Goal: Task Accomplishment & Management: Use online tool/utility

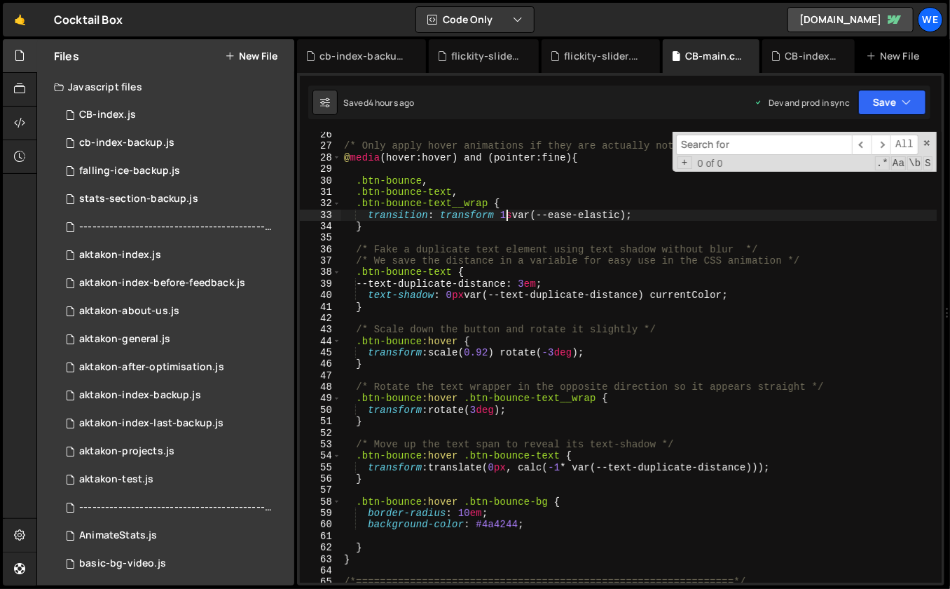
click at [135, 92] on div "Javascript files" at bounding box center [165, 87] width 257 height 28
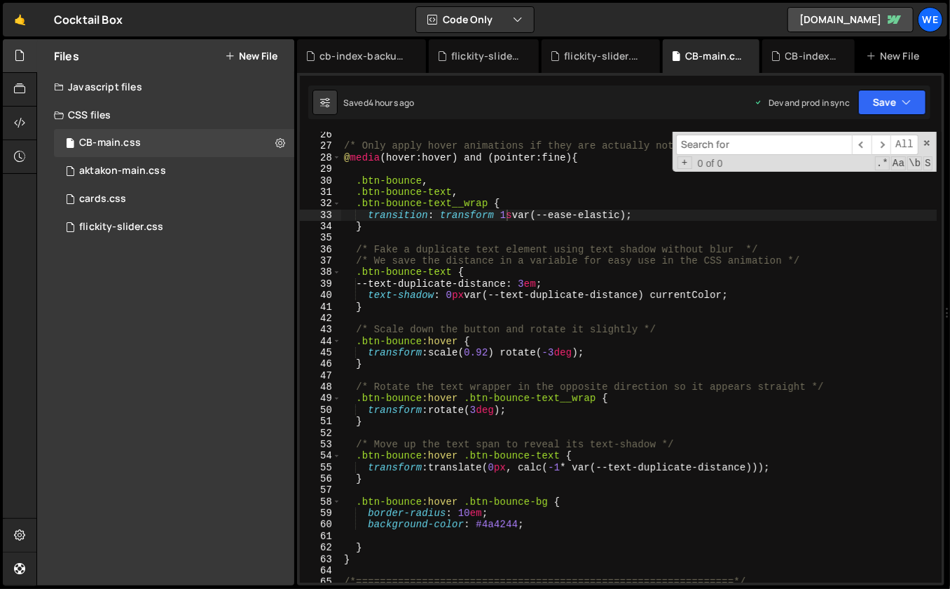
click at [106, 88] on div "Javascript files" at bounding box center [165, 87] width 257 height 28
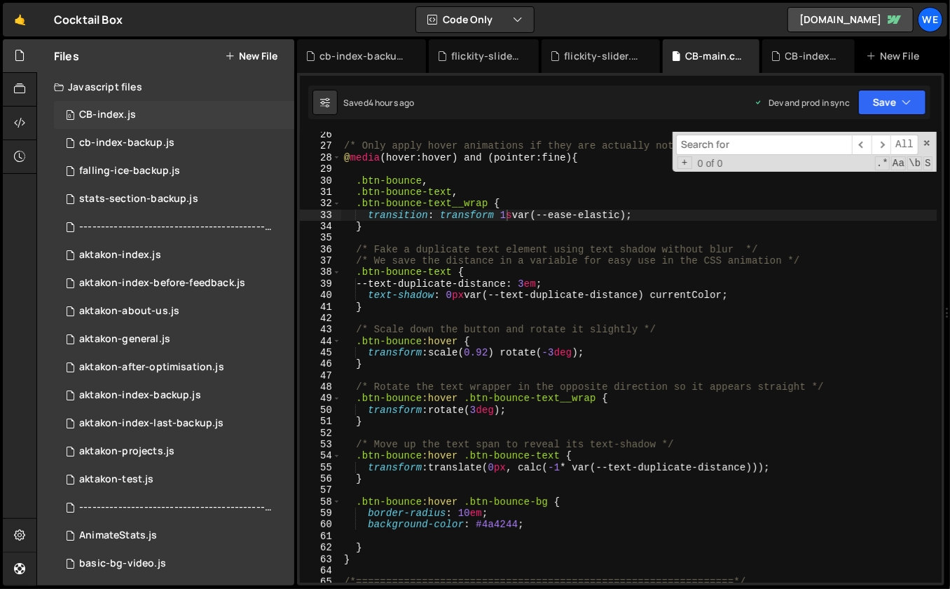
click at [101, 116] on div "CB-index.js" at bounding box center [107, 115] width 57 height 13
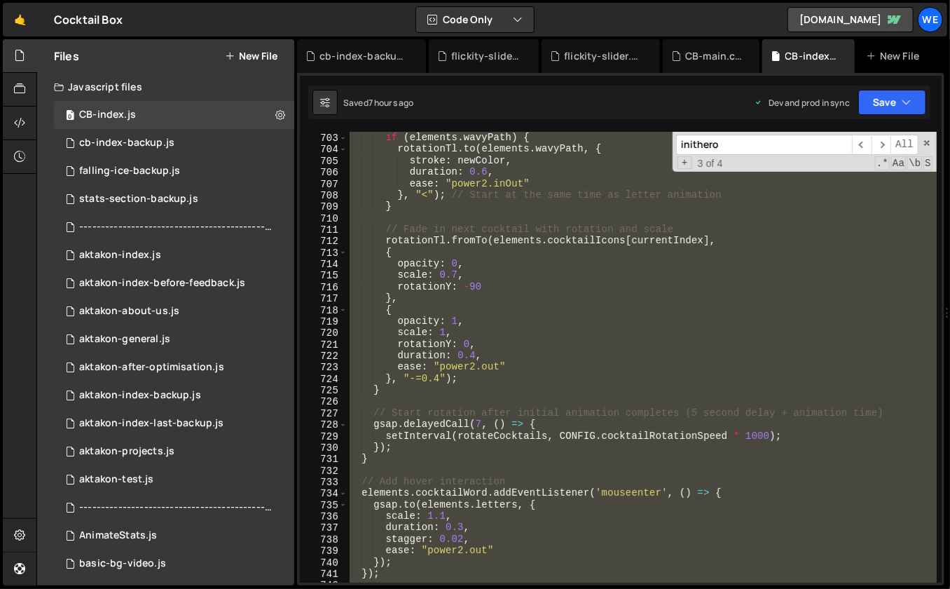
type textarea "},"
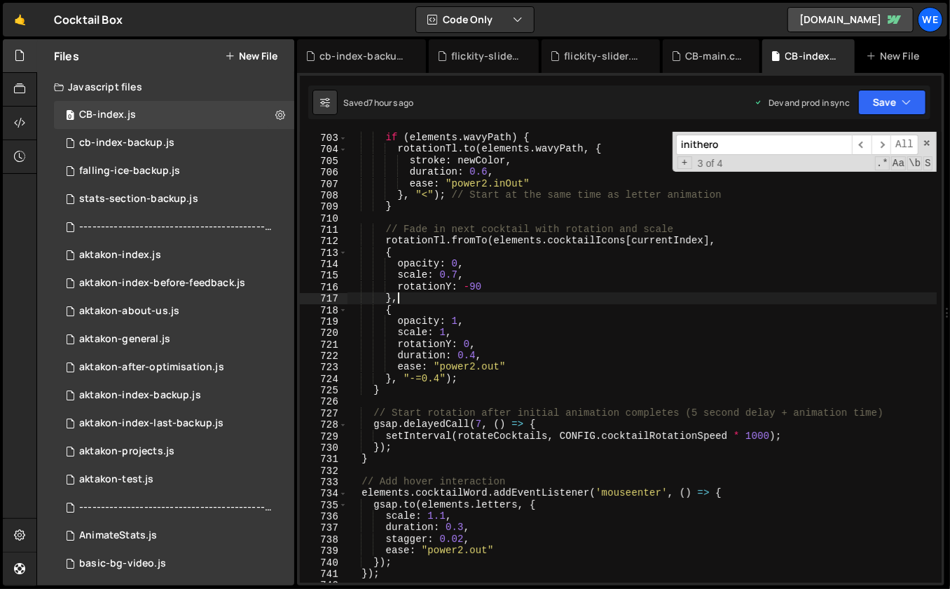
scroll to position [8070, 0]
click at [923, 140] on span at bounding box center [927, 143] width 10 height 10
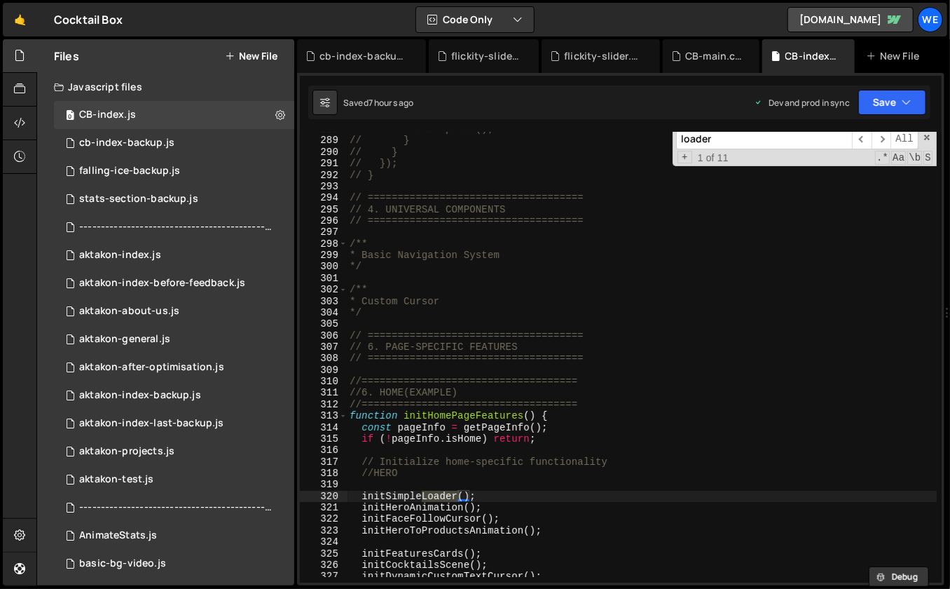
scroll to position [3316, 0]
type input "loader"
type textarea "/**"
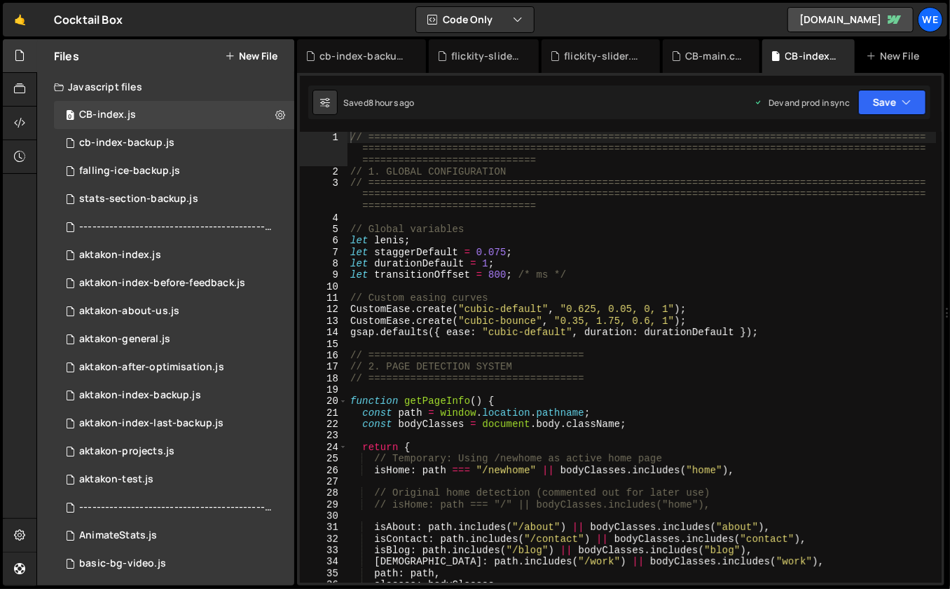
type textarea "let [PERSON_NAME];"
click at [738, 241] on div "// ============================================================================…" at bounding box center [641, 380] width 589 height 497
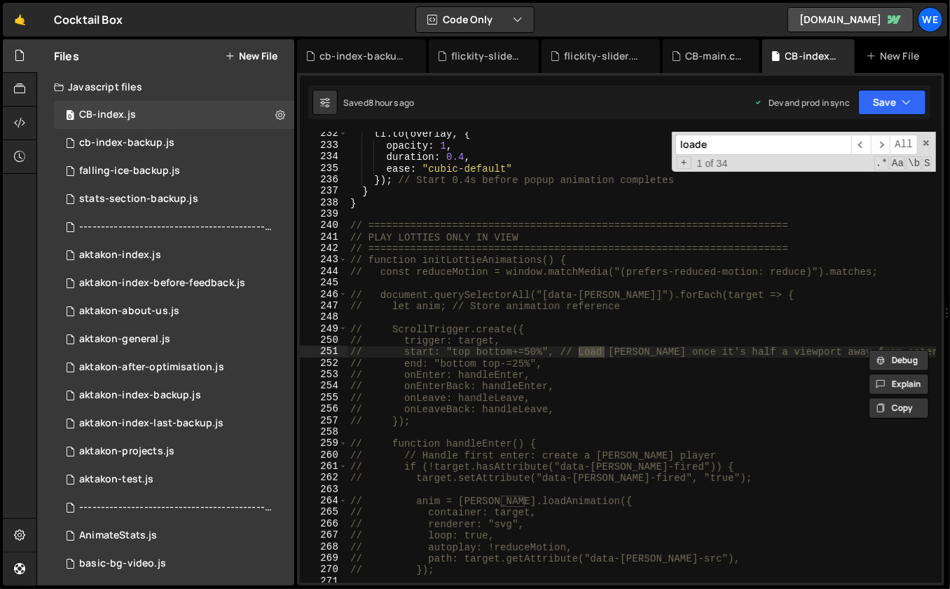
type input "loader"
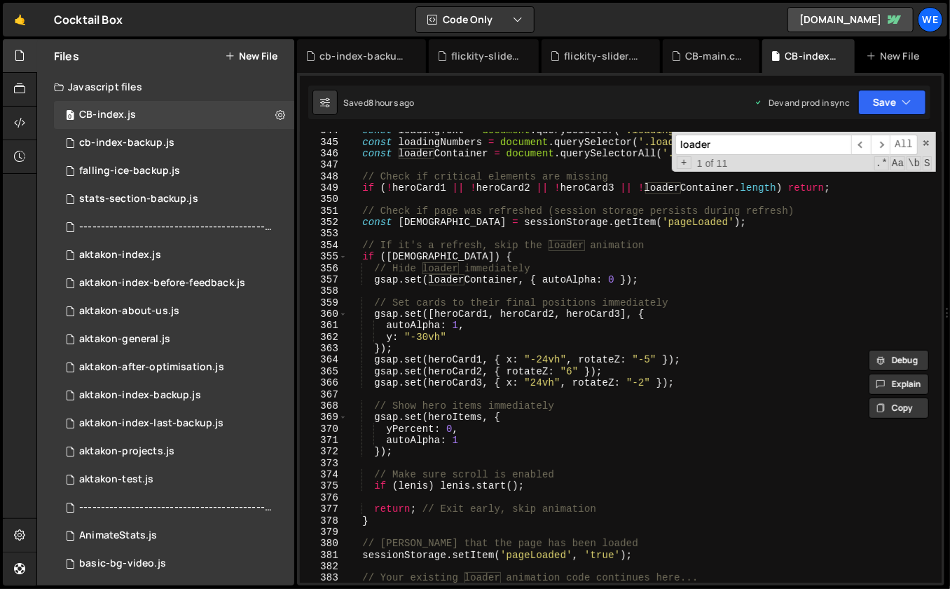
scroll to position [3986, 0]
click at [928, 142] on span at bounding box center [926, 143] width 10 height 10
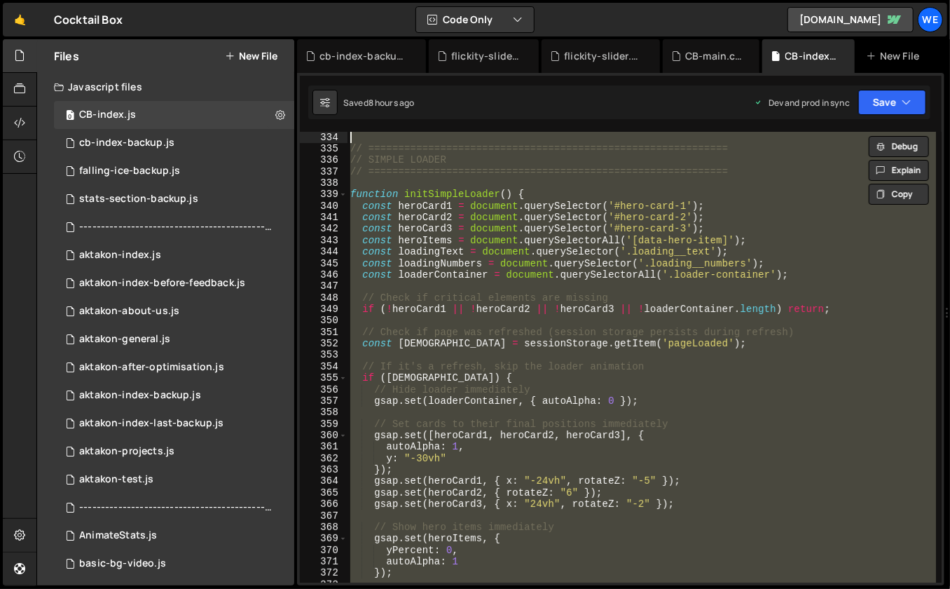
scroll to position [3863, 0]
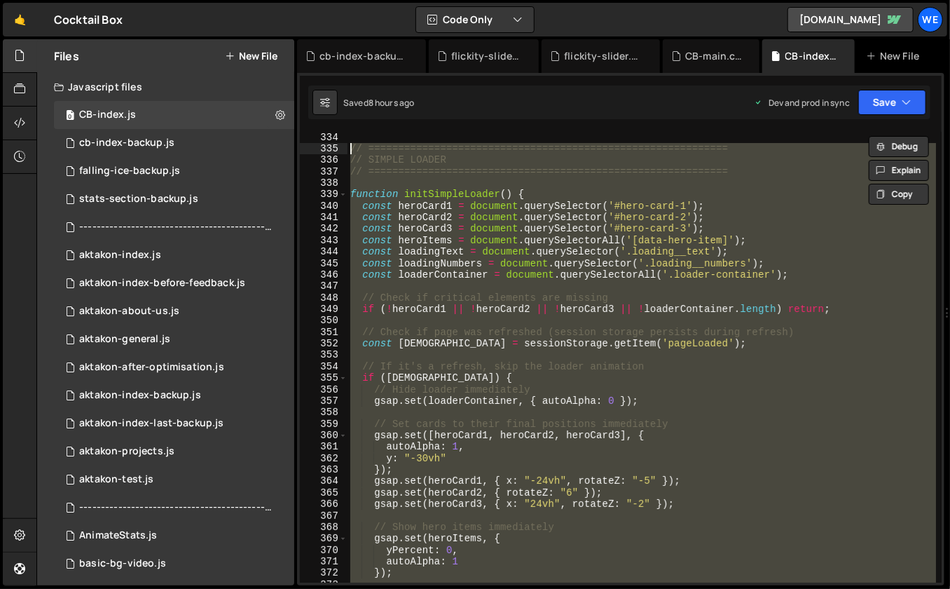
drag, startPoint x: 369, startPoint y: 285, endPoint x: 343, endPoint y: 150, distance: 137.8
click at [343, 150] on div "initSimpleLoader(); 334 335 336 337 338 339 340 341 342 343 344 345 346 347 348…" at bounding box center [621, 357] width 642 height 450
click at [471, 210] on div "// ============================================================ // SIMPLE LOADE…" at bounding box center [641, 369] width 589 height 474
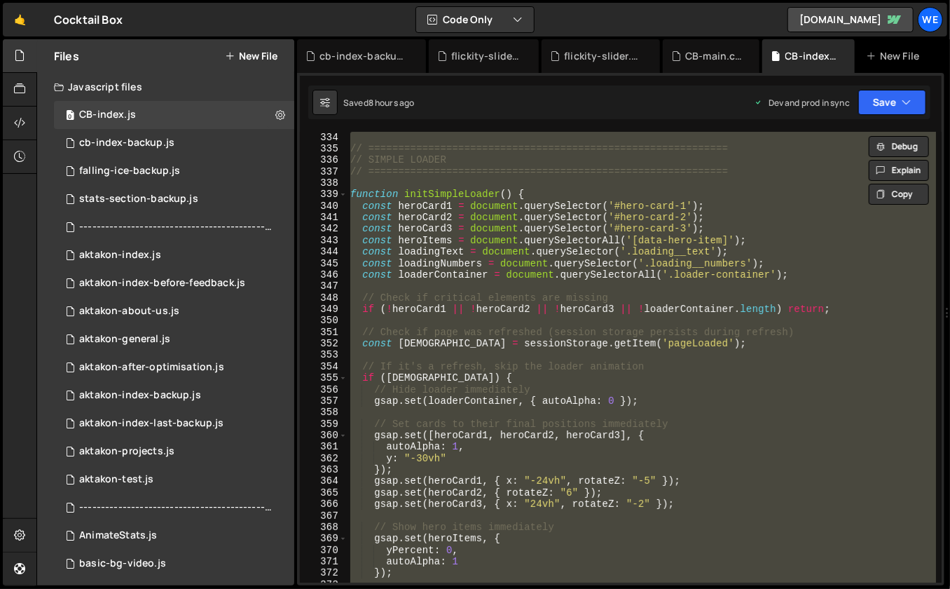
click at [477, 219] on div "// ============================================================ // SIMPLE LOADE…" at bounding box center [641, 369] width 589 height 474
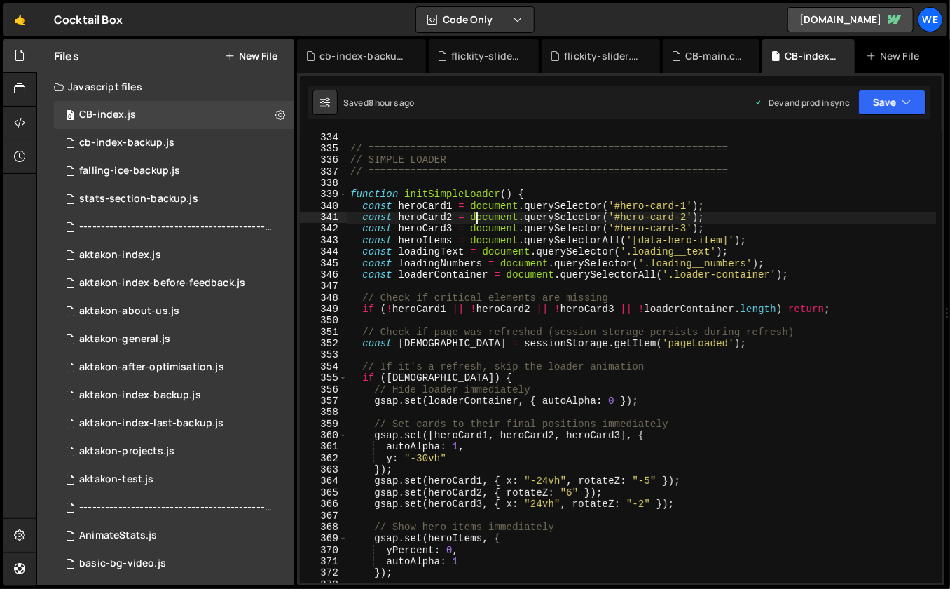
type textarea "initScript();"
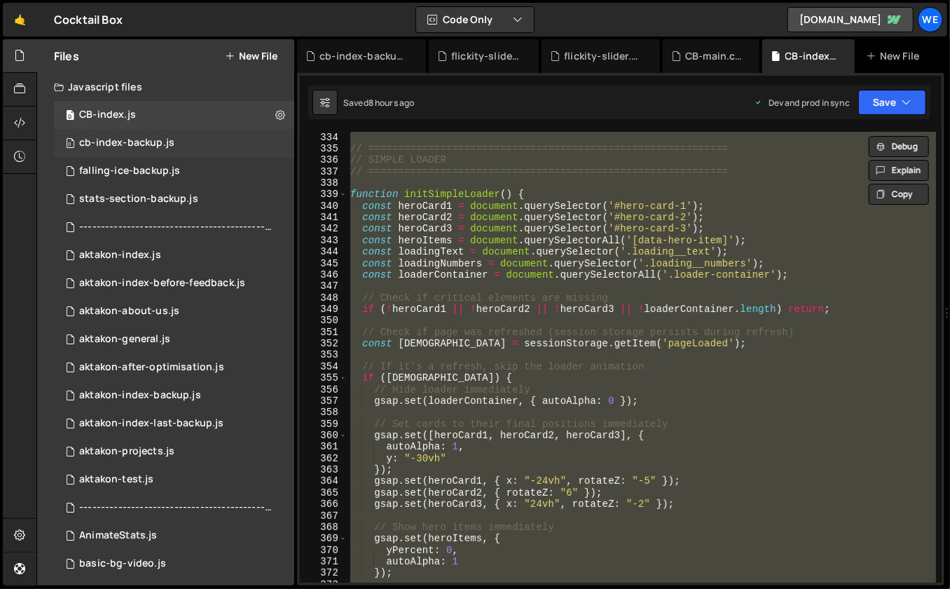
click at [210, 151] on div "0 cb-index-backup.js 0" at bounding box center [174, 143] width 240 height 28
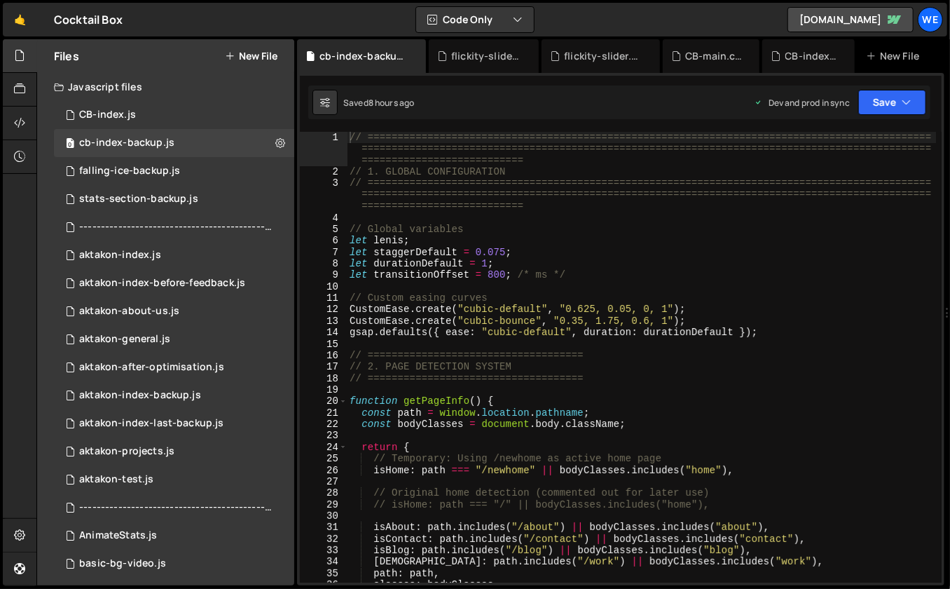
click at [549, 217] on div "// ============================================================================…" at bounding box center [642, 380] width 590 height 497
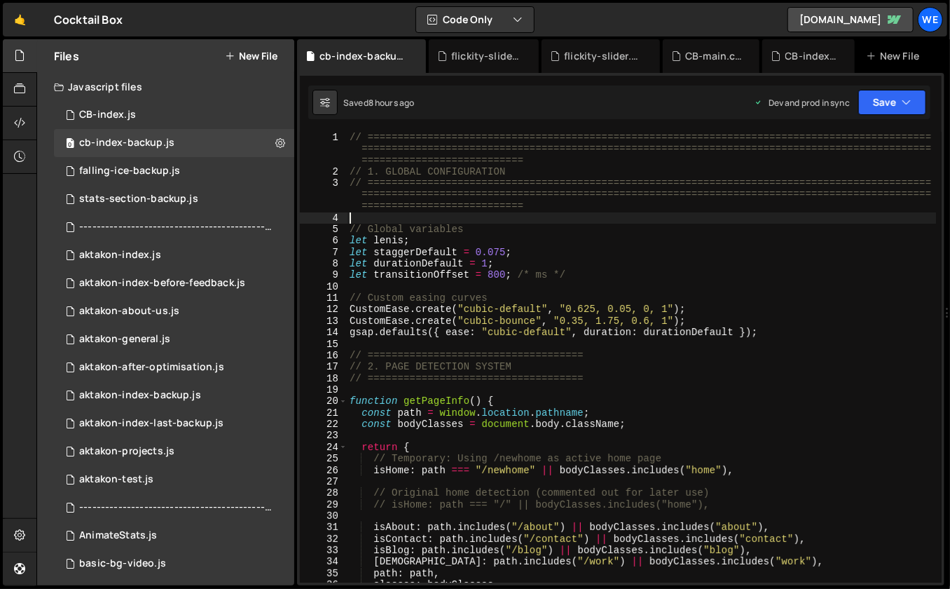
type textarea "initScript();"
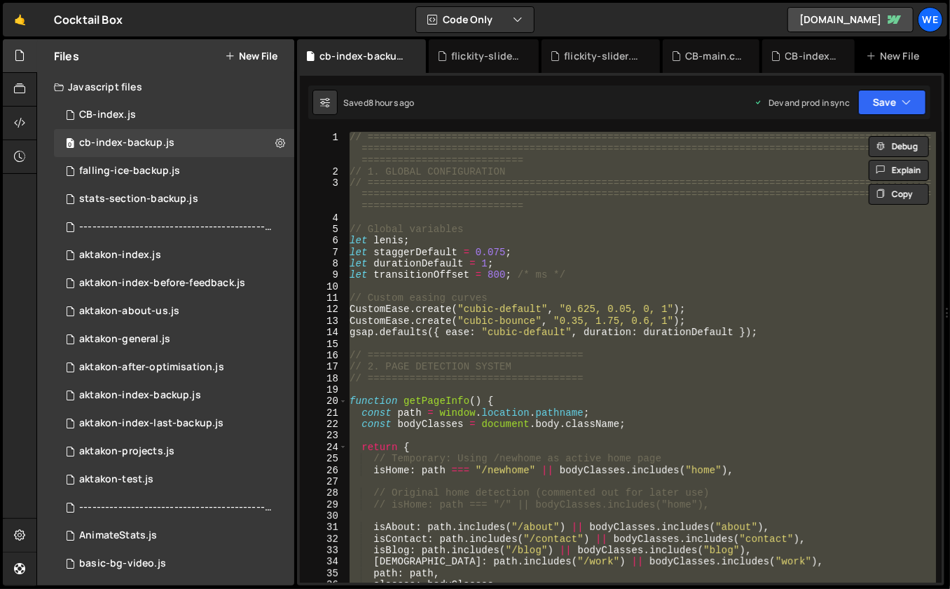
paste textarea
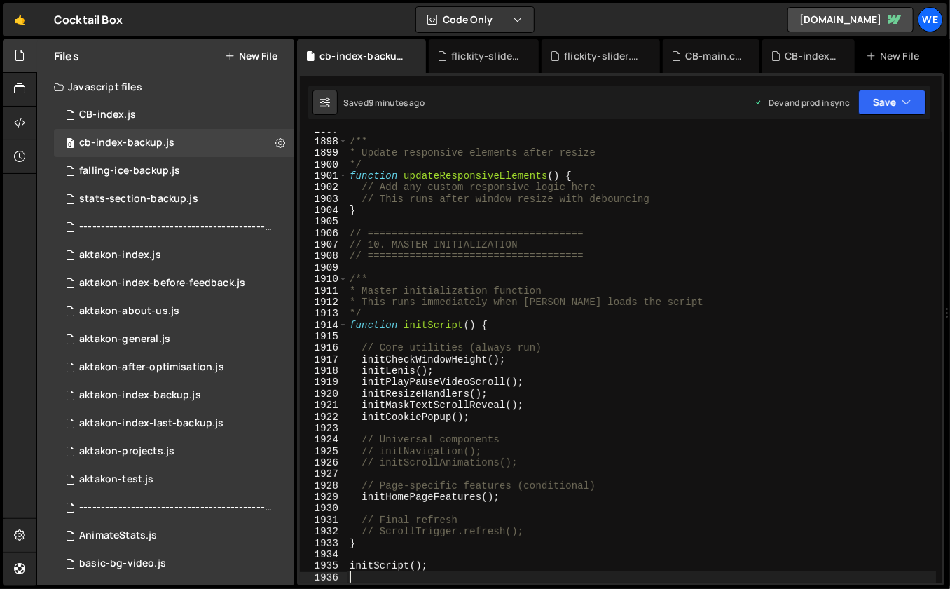
click at [512, 267] on div "/** * Update responsive elements after resize */ function updateResponsiveEleme…" at bounding box center [642, 361] width 590 height 474
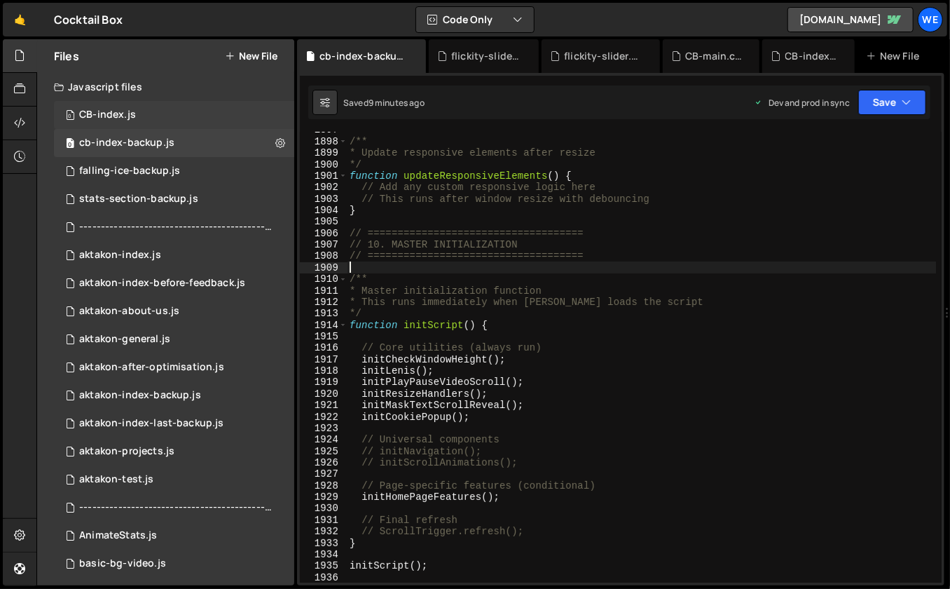
click at [174, 116] on div "0 CB-index.js 0" at bounding box center [174, 115] width 240 height 28
type textarea "* Master initialization function"
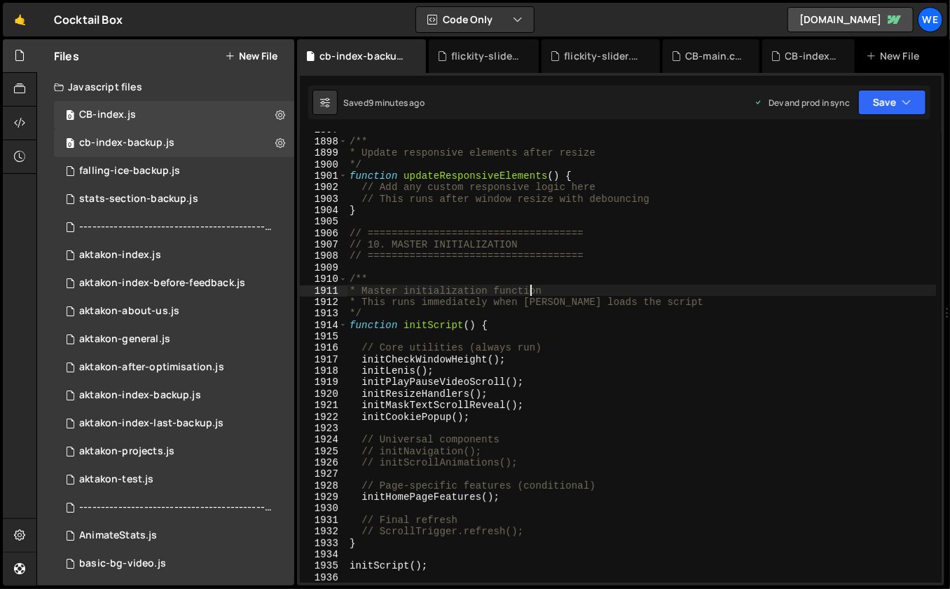
click at [532, 290] on div "/** * Update responsive elements after resize */ function updateResponsiveEleme…" at bounding box center [642, 361] width 590 height 474
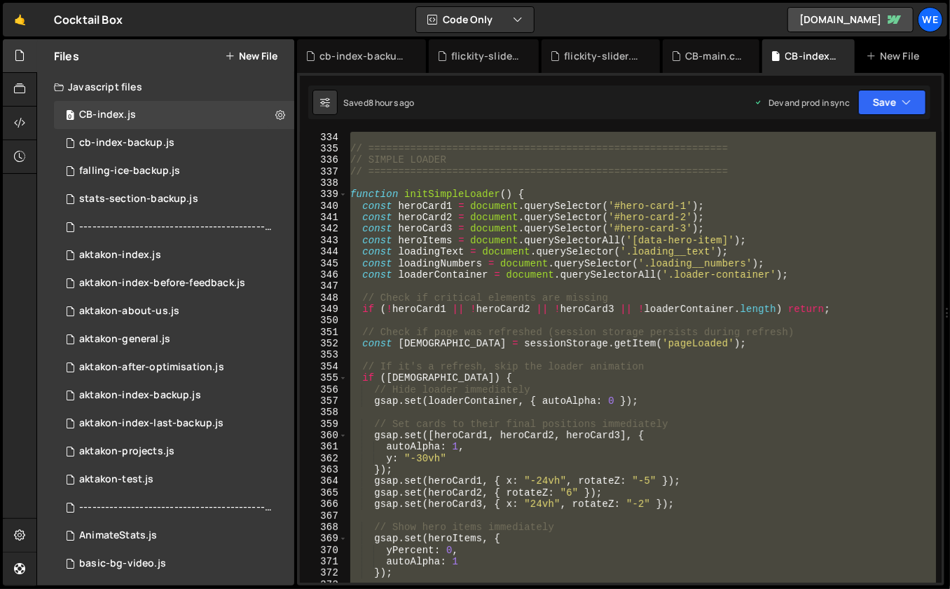
click at [521, 279] on div "// ============================================================ // SIMPLE LOADE…" at bounding box center [641, 369] width 589 height 474
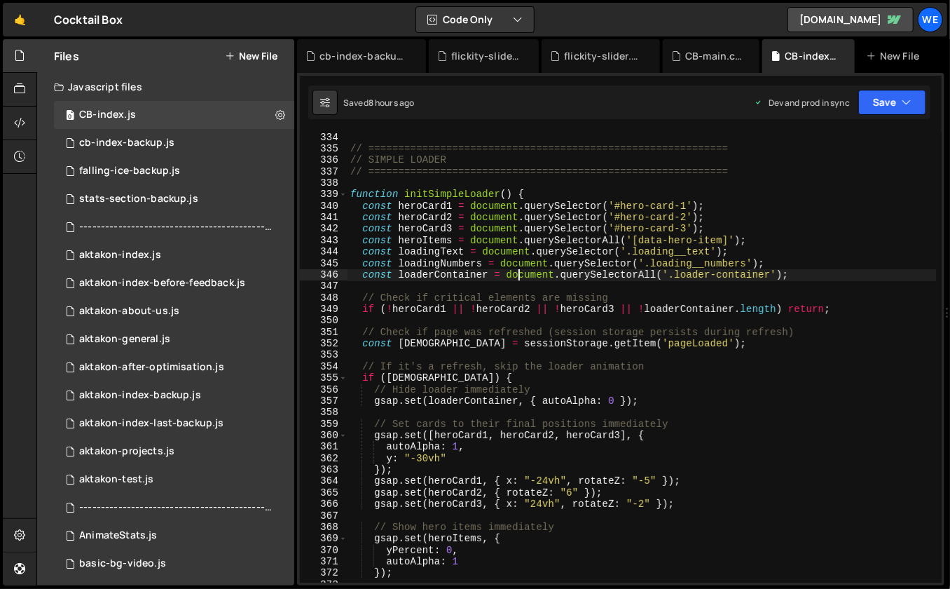
drag, startPoint x: 346, startPoint y: 146, endPoint x: 356, endPoint y: 152, distance: 11.7
click at [356, 152] on div "const loaderContainer = document.querySelectorAll('.loader-container'); 334 335…" at bounding box center [621, 357] width 642 height 450
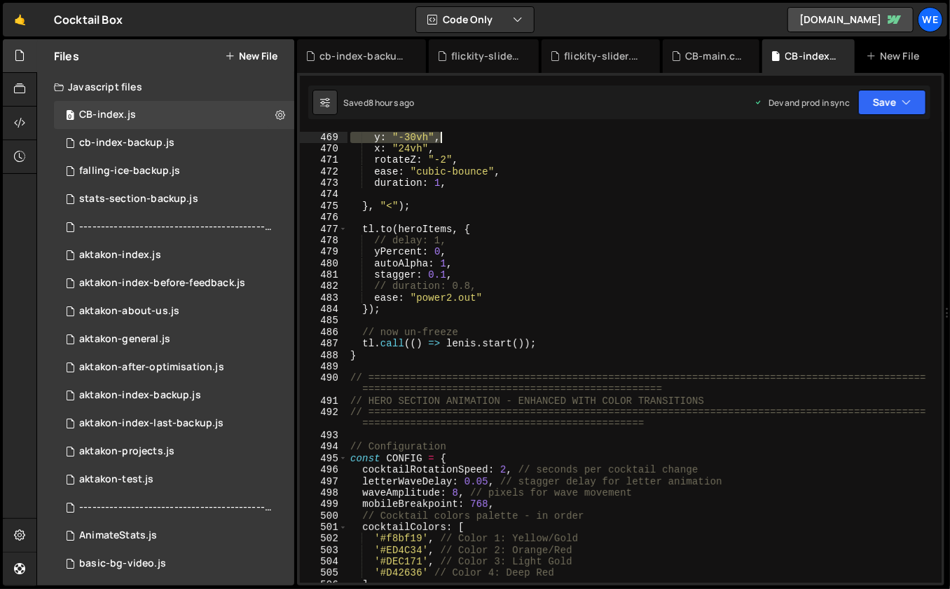
scroll to position [5399, 0]
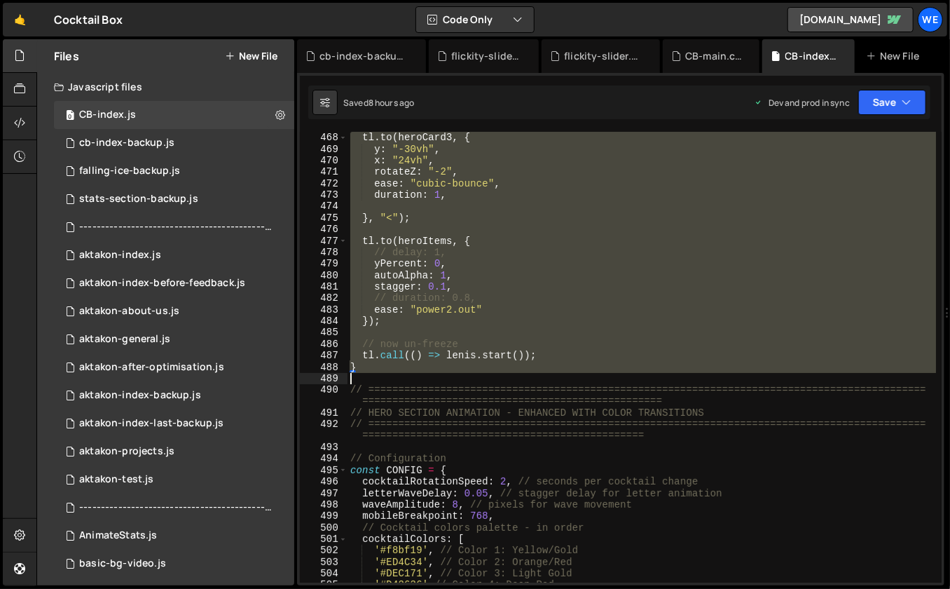
drag, startPoint x: 349, startPoint y: 149, endPoint x: 502, endPoint y: 373, distance: 272.2
click at [502, 373] on div "tl . to ( heroCard3 , { y : "-30vh" , x : "24vh" , rotateZ : "-2" , ease : "cub…" at bounding box center [641, 369] width 589 height 474
paste textarea
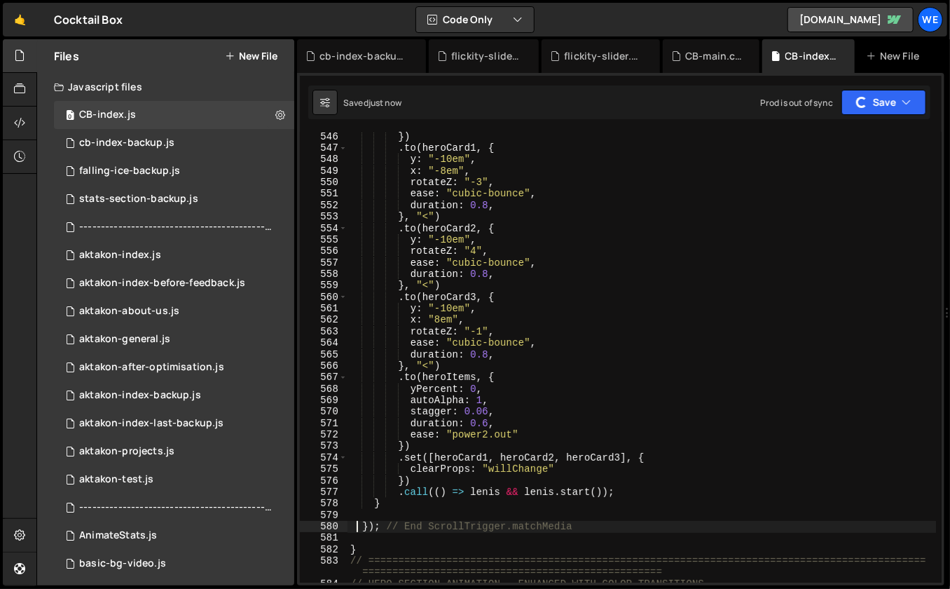
scroll to position [6163, 0]
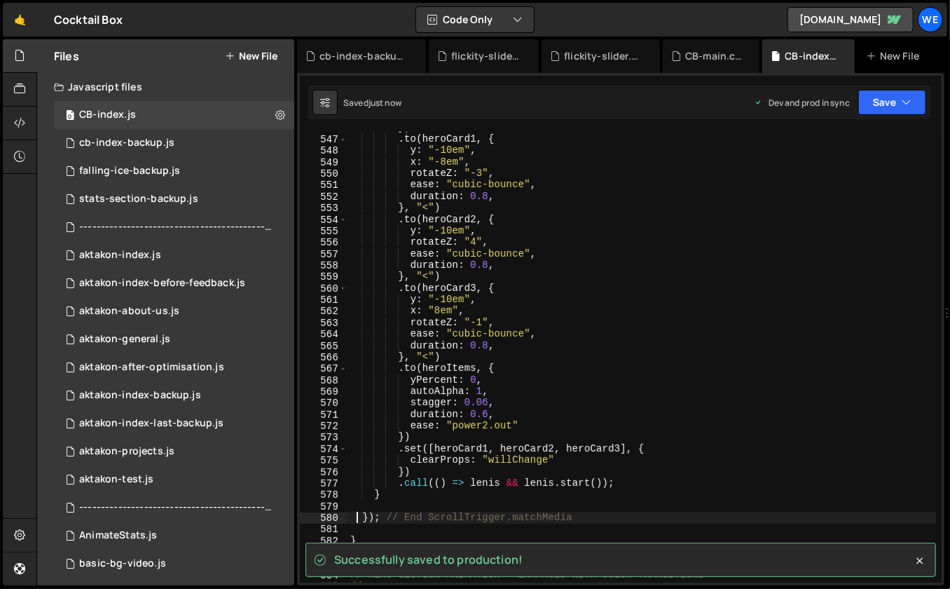
click at [364, 536] on div "}) . to ( heroCard1 , { y : "-10em" , x : "-8em" , rotateZ : "-3" , ease : "cub…" at bounding box center [641, 365] width 589 height 486
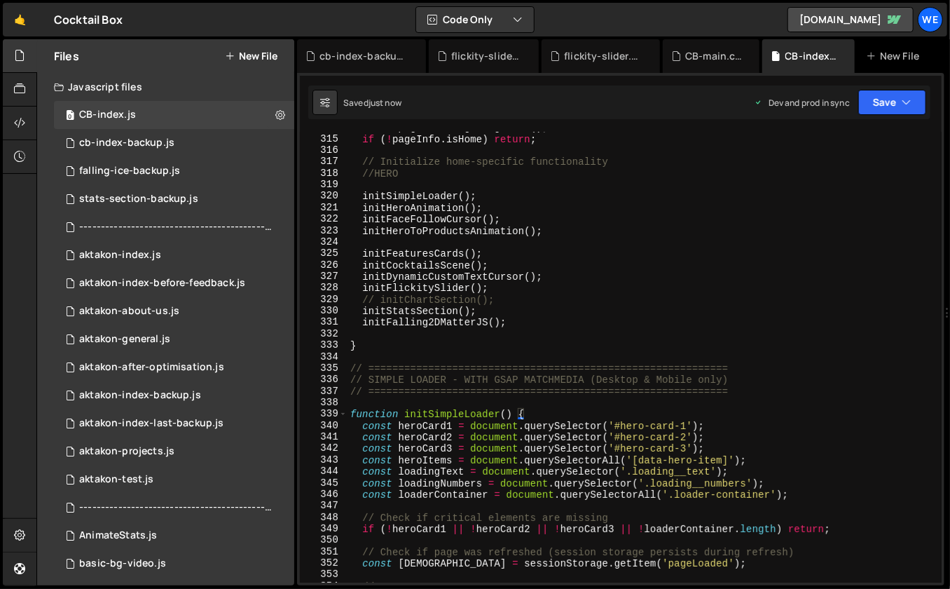
scroll to position [3563, 0]
click at [537, 415] on div "const pageInfo = getPageInfo ( ) ; if ( ! pageInfo . isHome ) return ; // Initi…" at bounding box center [641, 358] width 589 height 474
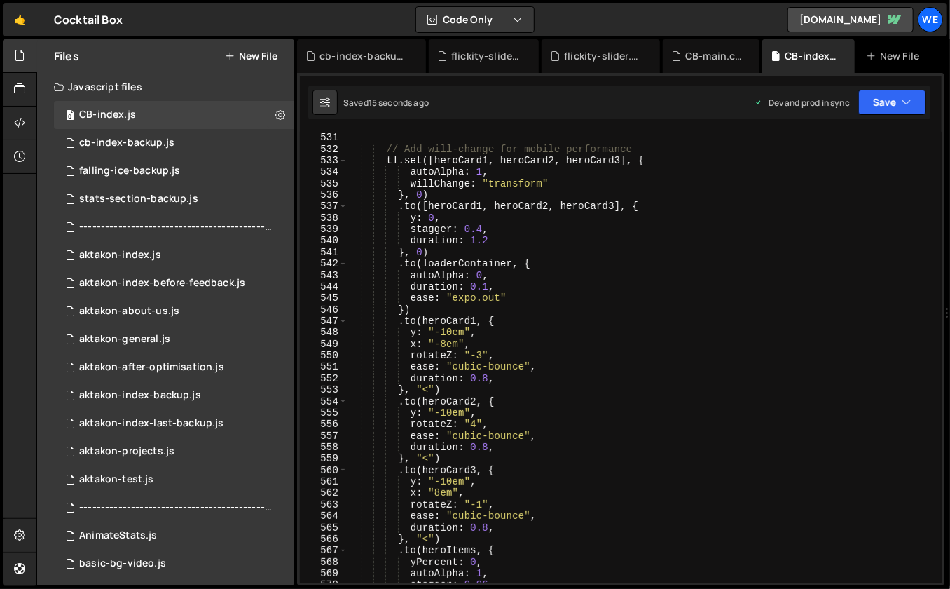
scroll to position [5904, 0]
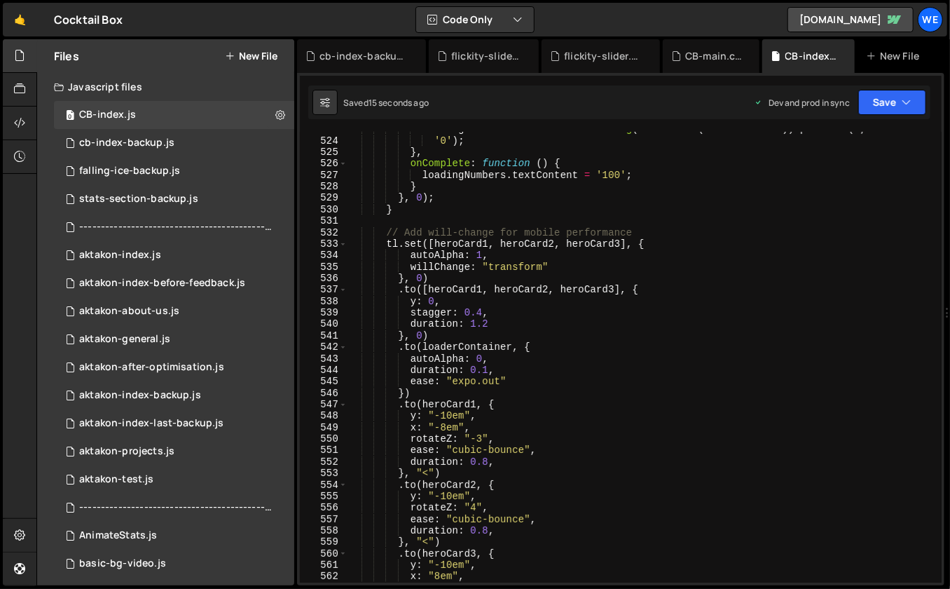
click at [570, 336] on div "loadingNumbers . textContent = String ( Math . round ( counter . value )) . pad…" at bounding box center [641, 360] width 589 height 474
click at [685, 262] on div "loadingNumbers . textContent = String ( Math . round ( counter . value )) . pad…" at bounding box center [641, 360] width 589 height 474
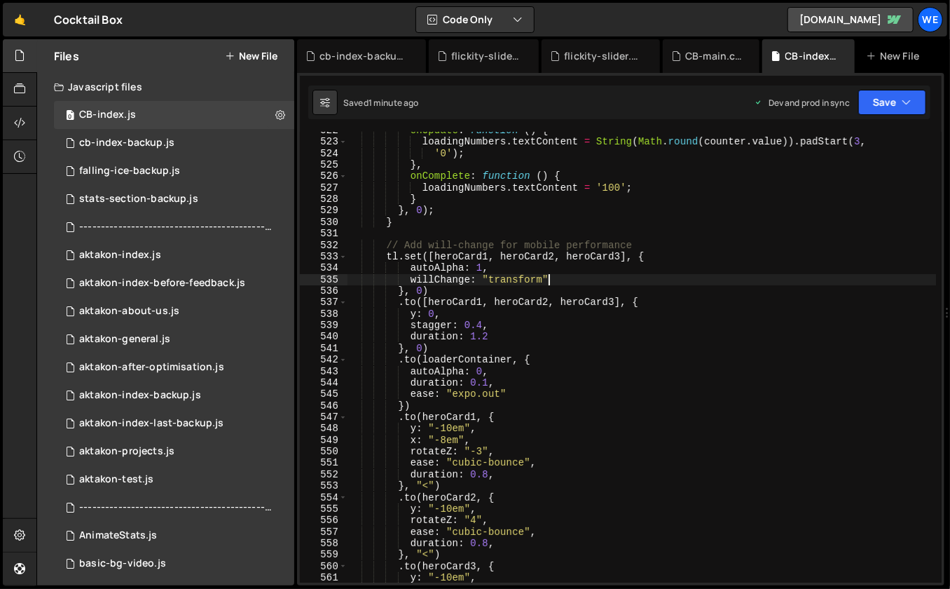
scroll to position [5892, 0]
drag, startPoint x: 451, startPoint y: 427, endPoint x: 443, endPoint y: 427, distance: 8.4
click at [443, 427] on div "onUpdate : function ( ) { loadingNumbers . textContent = String ( Math . round …" at bounding box center [641, 362] width 589 height 474
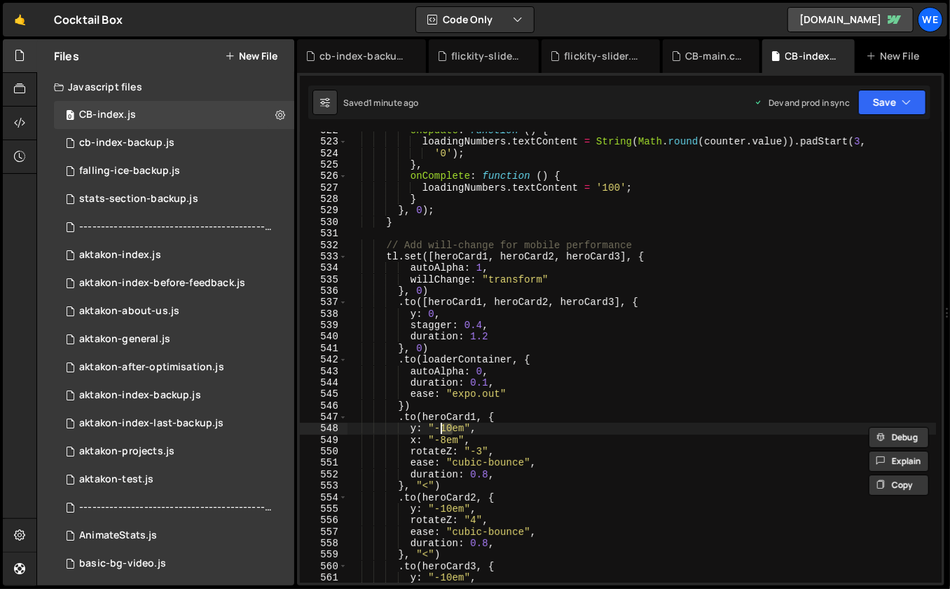
scroll to position [0, 6]
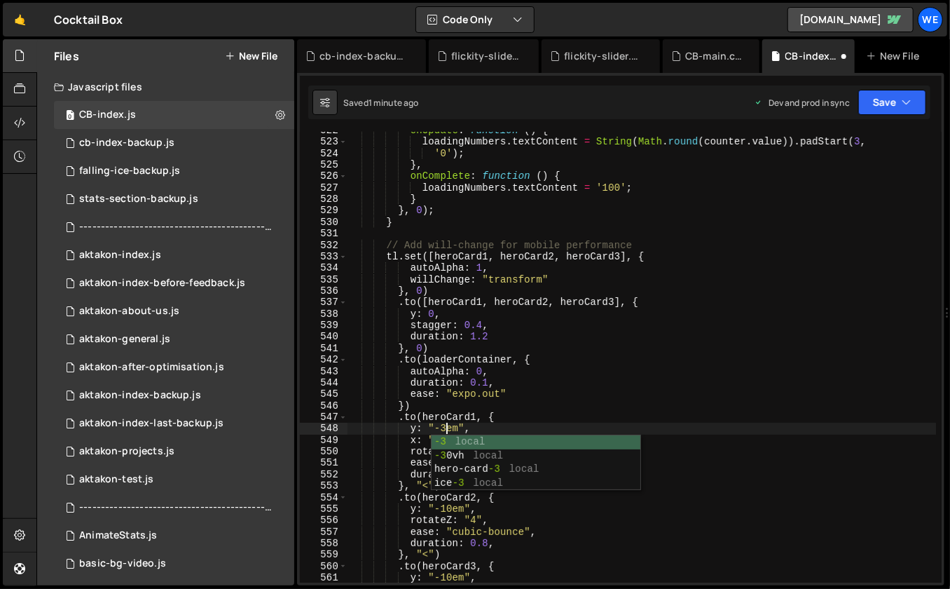
click at [447, 420] on div "onUpdate : function ( ) { loadingNumbers . textContent = String ( Math . round …" at bounding box center [641, 362] width 589 height 474
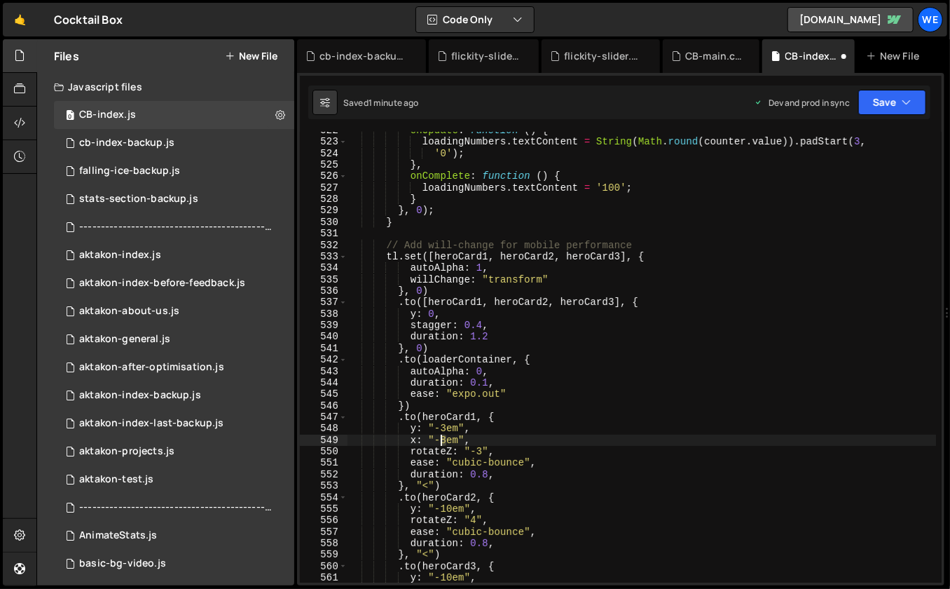
click at [441, 440] on div "onUpdate : function ( ) { loadingNumbers . textContent = String ( Math . round …" at bounding box center [641, 362] width 589 height 474
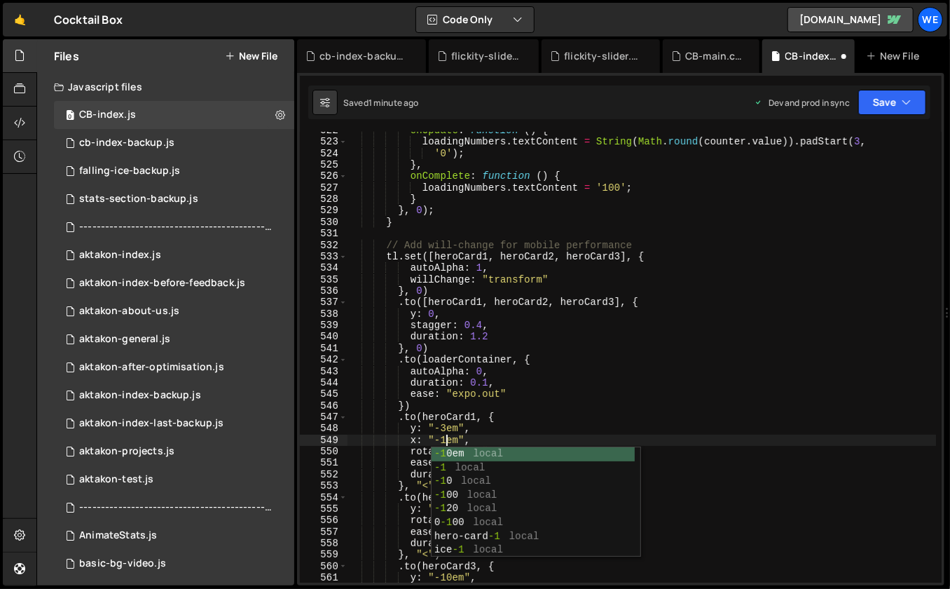
click at [479, 399] on div "onUpdate : function ( ) { loadingNumbers . textContent = String ( Math . round …" at bounding box center [641, 362] width 589 height 474
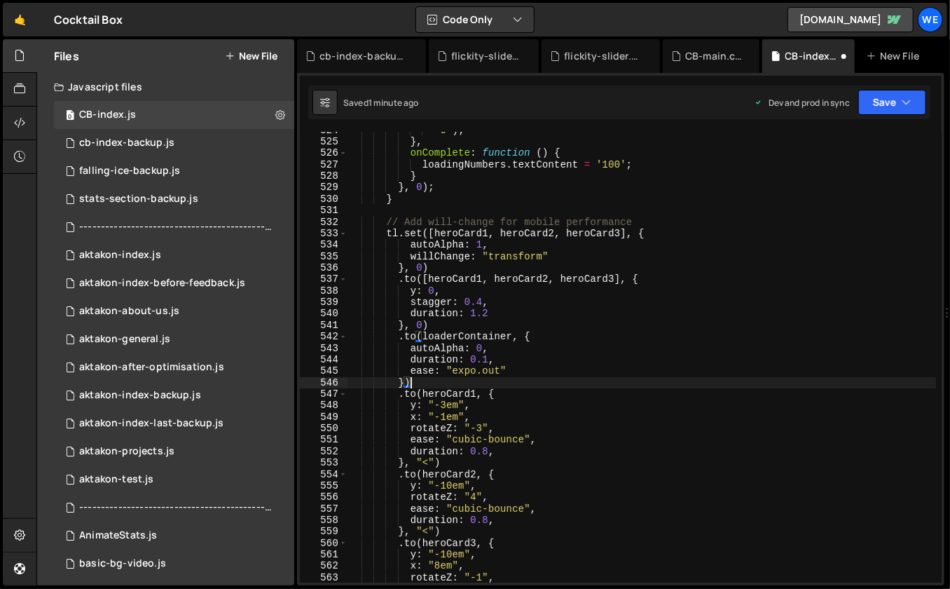
scroll to position [5923, 0]
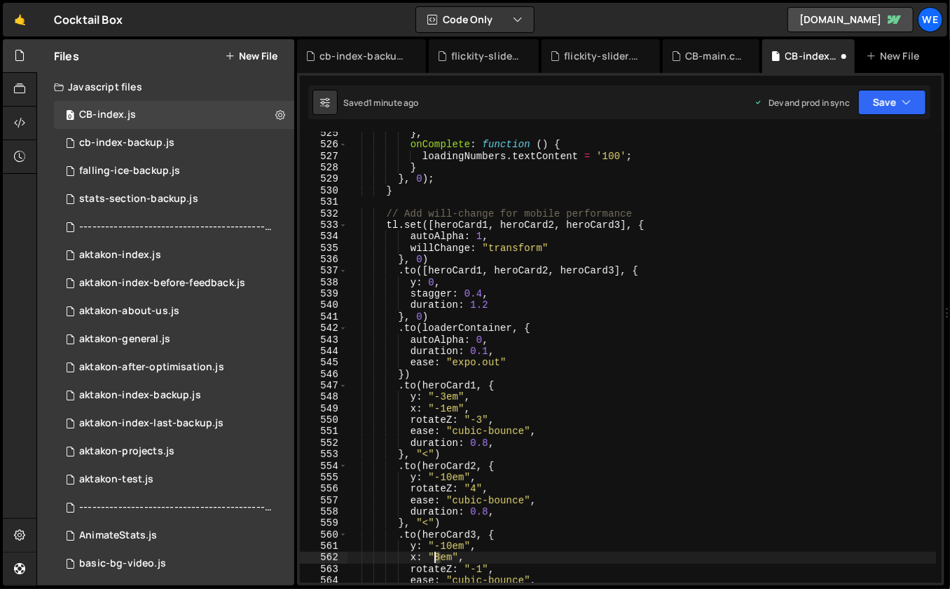
click at [436, 558] on div "} , onComplete : function ( ) { loadingNumbers . textContent = '100' ; } } , 0 …" at bounding box center [641, 365] width 589 height 474
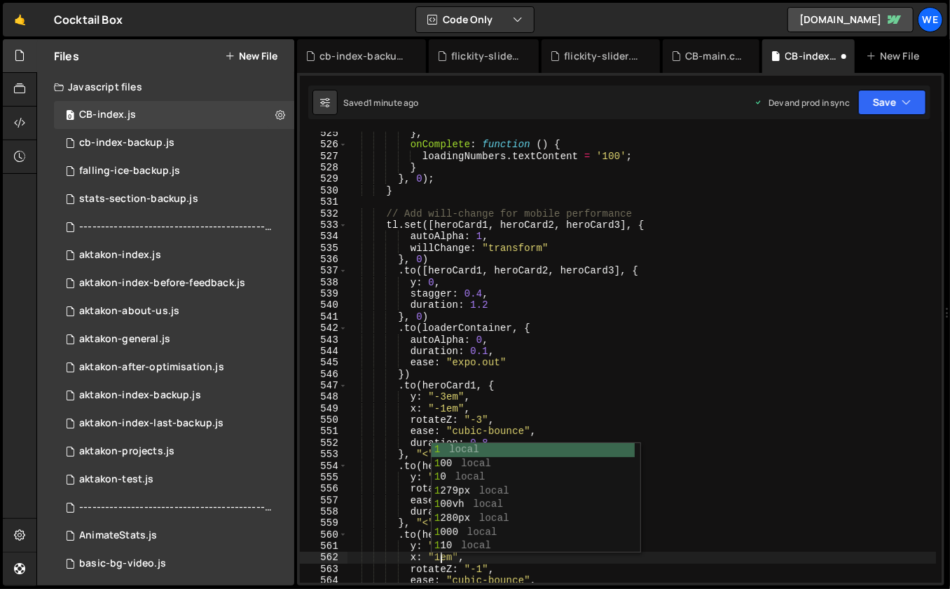
click at [494, 370] on div "} , onComplete : function ( ) { loadingNumbers . textContent = '100' ; } } , 0 …" at bounding box center [641, 365] width 589 height 474
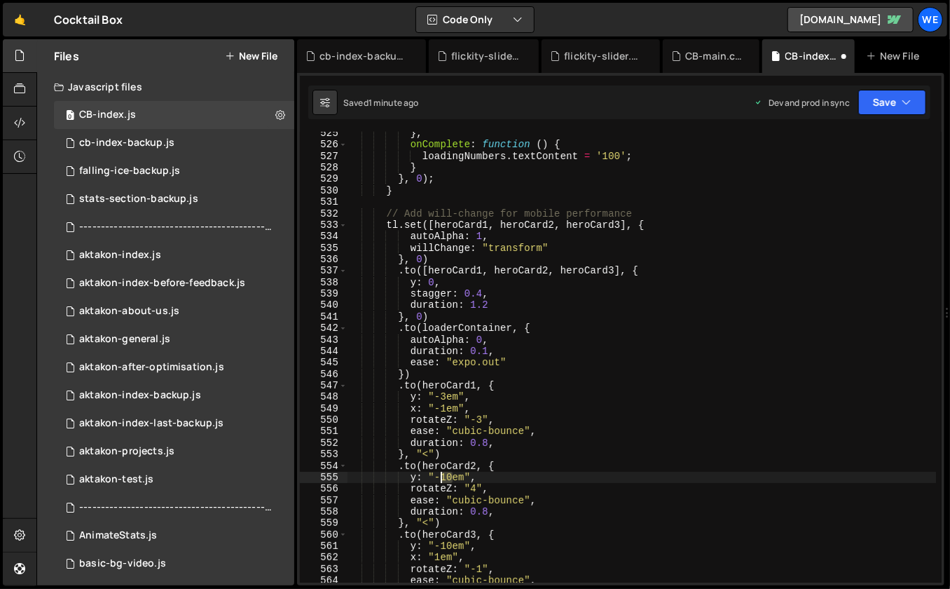
drag, startPoint x: 453, startPoint y: 476, endPoint x: 442, endPoint y: 476, distance: 11.2
click at [442, 476] on div "} , onComplete : function ( ) { loadingNumbers . textContent = '100' ; } } , 0 …" at bounding box center [641, 365] width 589 height 474
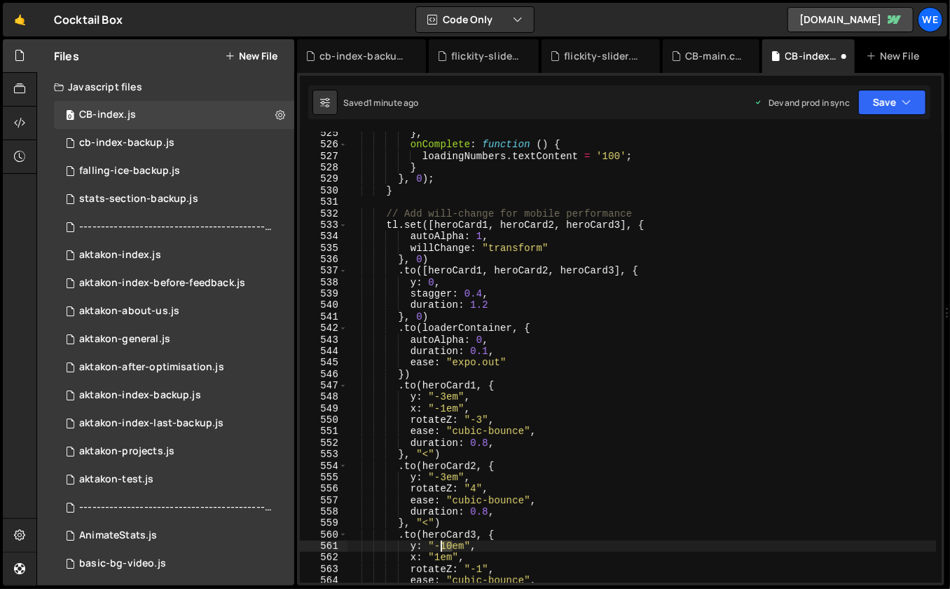
drag, startPoint x: 452, startPoint y: 544, endPoint x: 441, endPoint y: 544, distance: 10.5
click at [441, 544] on div "} , onComplete : function ( ) { loadingNumbers . textContent = '100' ; } } , 0 …" at bounding box center [641, 365] width 589 height 474
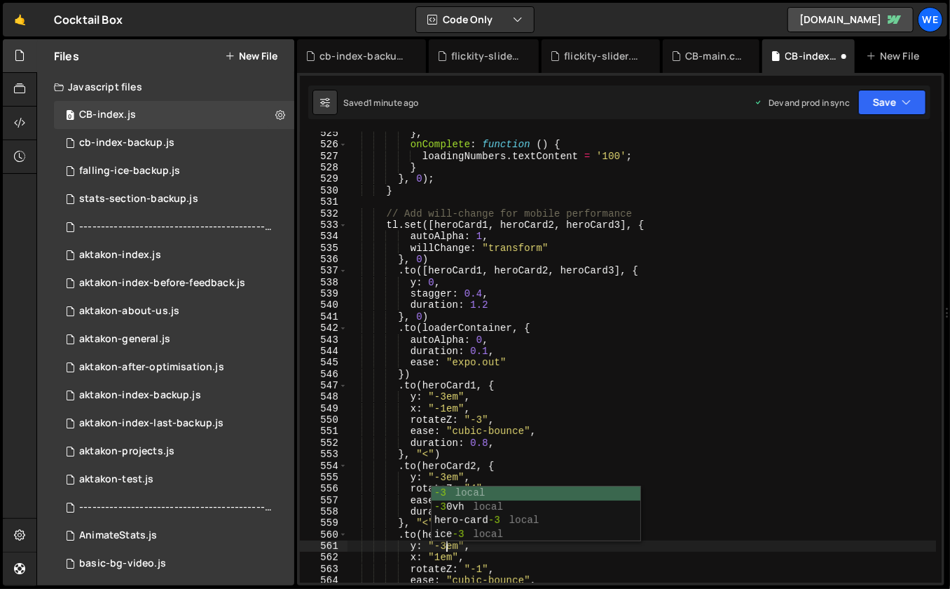
click at [647, 417] on div "} , onComplete : function ( ) { loadingNumbers . textContent = '100' ; } } , 0 …" at bounding box center [641, 365] width 589 height 474
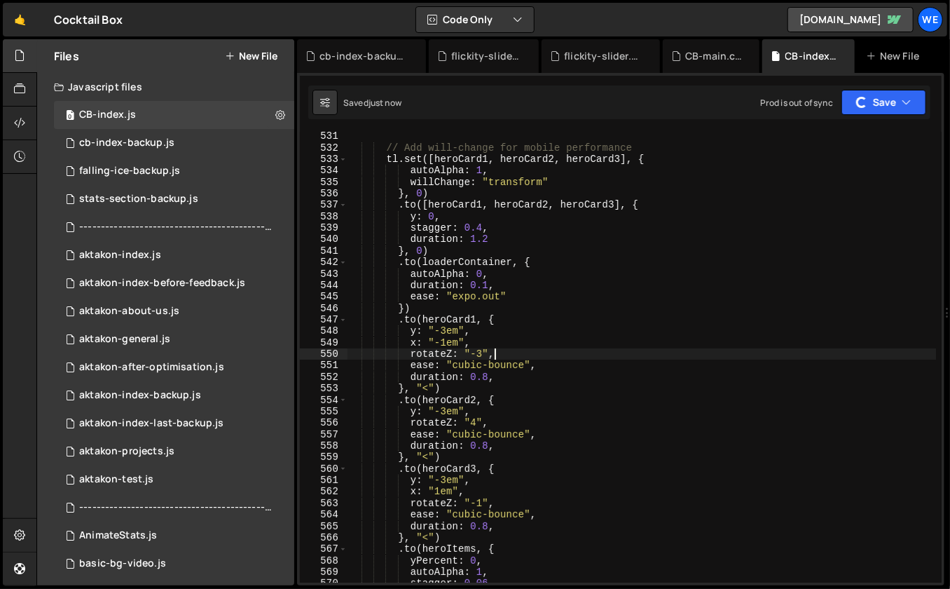
scroll to position [6003, 0]
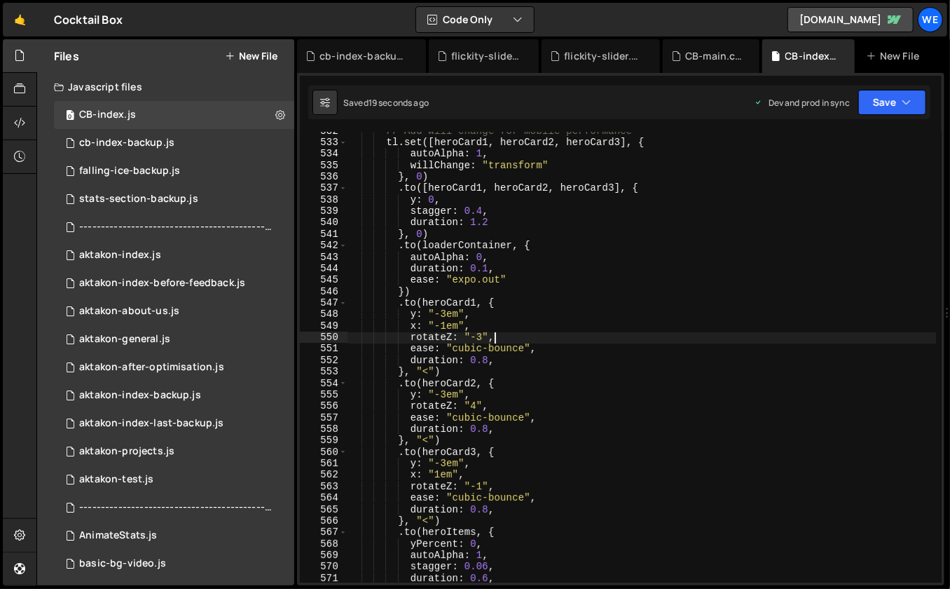
click at [445, 314] on div "// Add will-change for mobile performance tl . set ([ heroCard1 , heroCard2 , h…" at bounding box center [641, 362] width 589 height 474
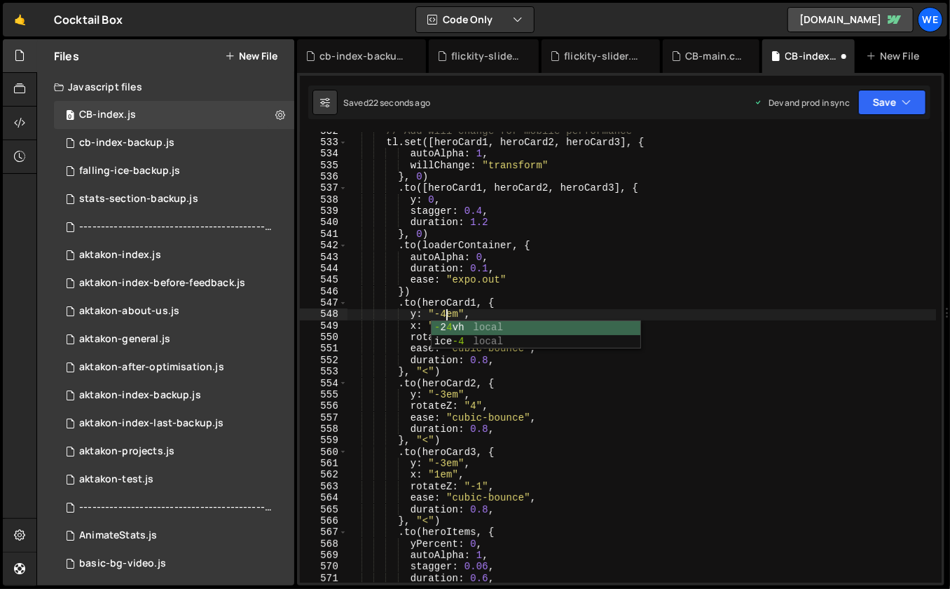
click at [488, 284] on div "// Add will-change for mobile performance tl . set ([ heroCard1 , heroCard2 , h…" at bounding box center [641, 362] width 589 height 474
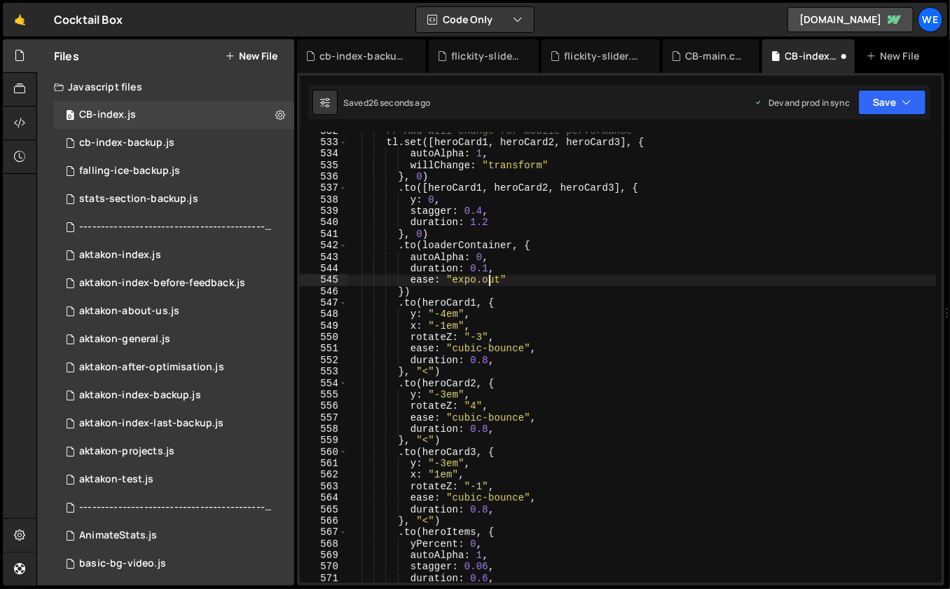
click at [445, 390] on div "// Add will-change for mobile performance tl . set ([ heroCard1 , heroCard2 , h…" at bounding box center [641, 362] width 589 height 474
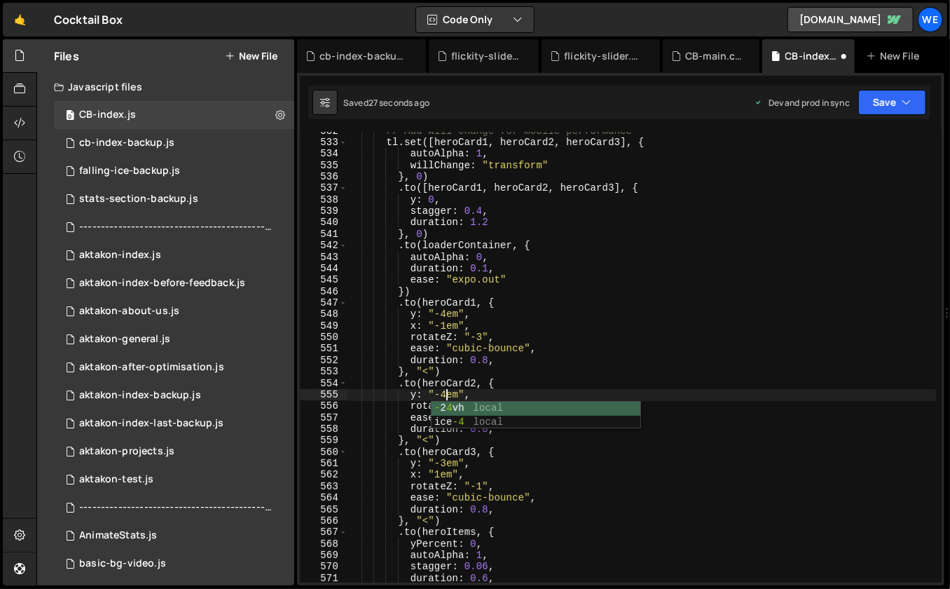
click at [479, 448] on div "// Add will-change for mobile performance tl . set ([ heroCard1 , heroCard2 , h…" at bounding box center [641, 362] width 589 height 474
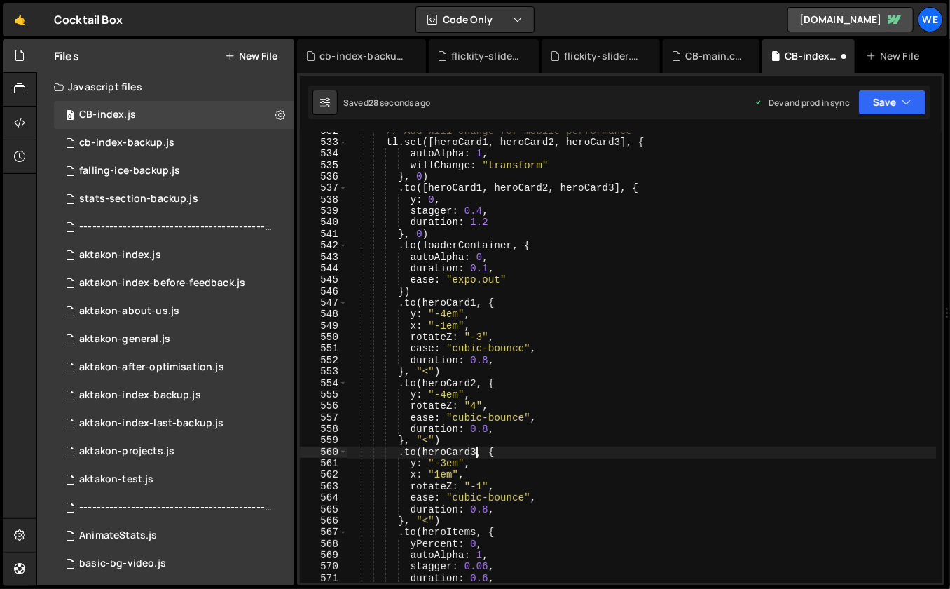
click at [445, 464] on div "// Add will-change for mobile performance tl . set ([ heroCard1 , heroCard2 , h…" at bounding box center [641, 362] width 589 height 474
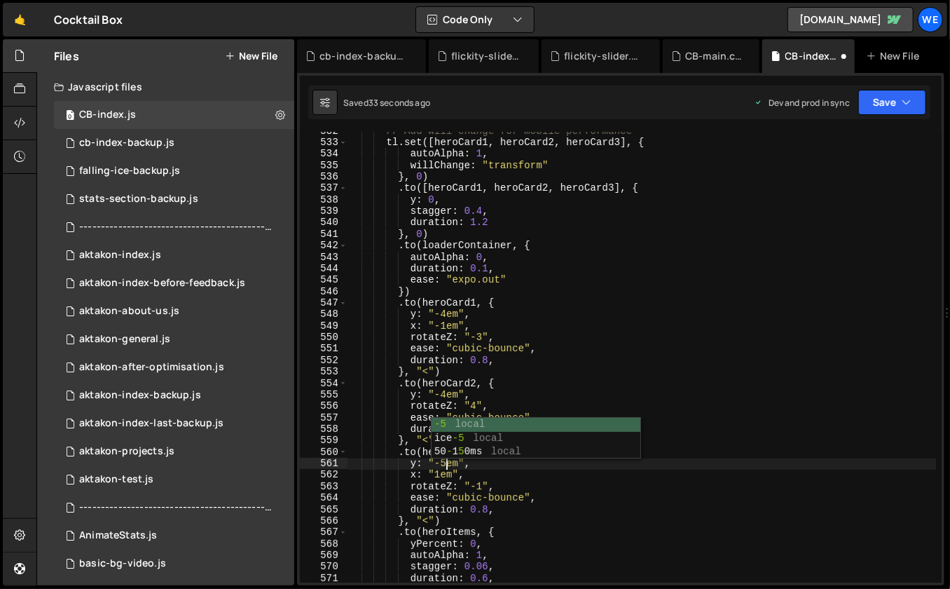
click at [443, 394] on div "// Add will-change for mobile performance tl . set ([ heroCard1 , heroCard2 , h…" at bounding box center [641, 362] width 589 height 474
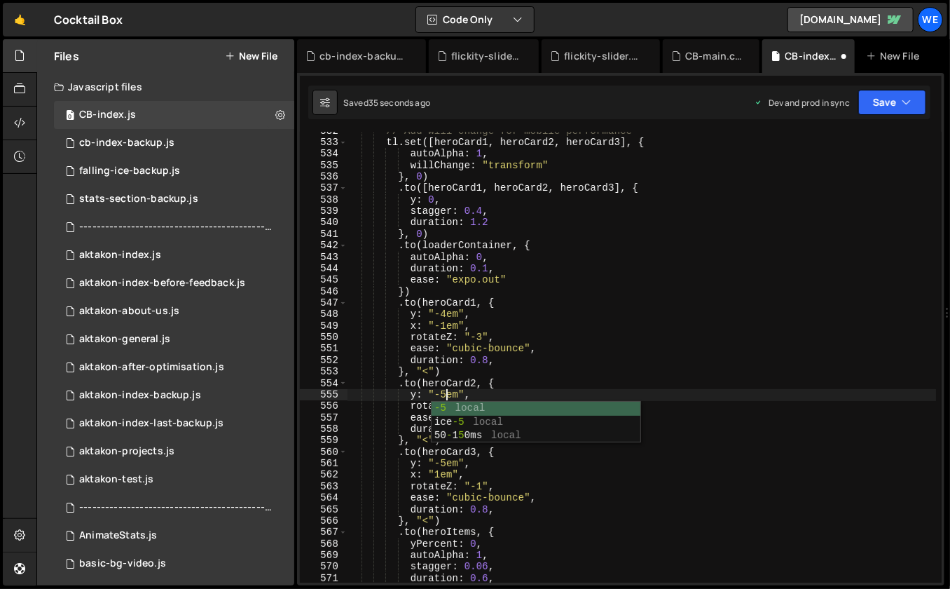
click at [448, 313] on div "// Add will-change for mobile performance tl . set ([ heroCard1 , heroCard2 , h…" at bounding box center [641, 362] width 589 height 474
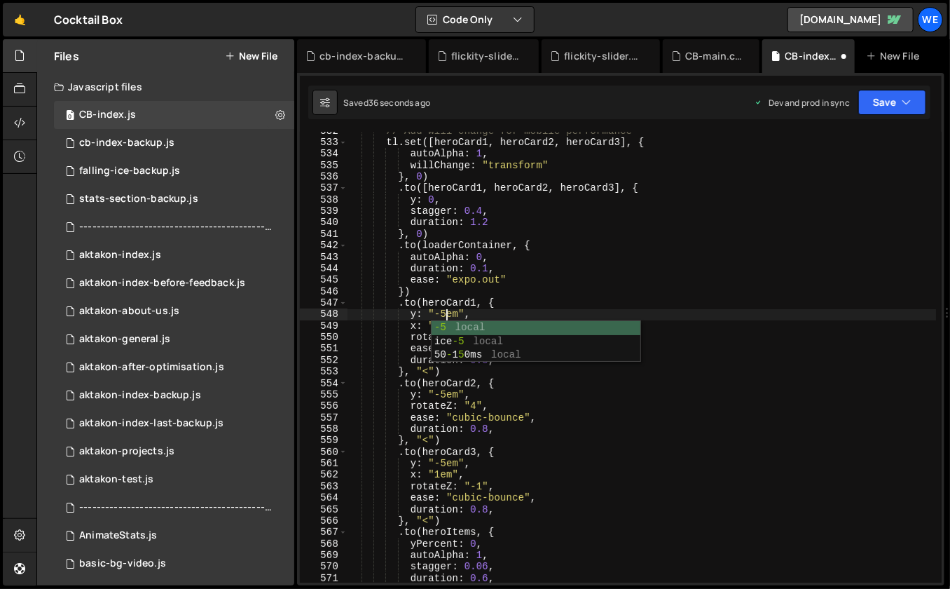
click at [477, 294] on div "// Add will-change for mobile performance tl . set ([ heroCard1 , heroCard2 , h…" at bounding box center [641, 362] width 589 height 474
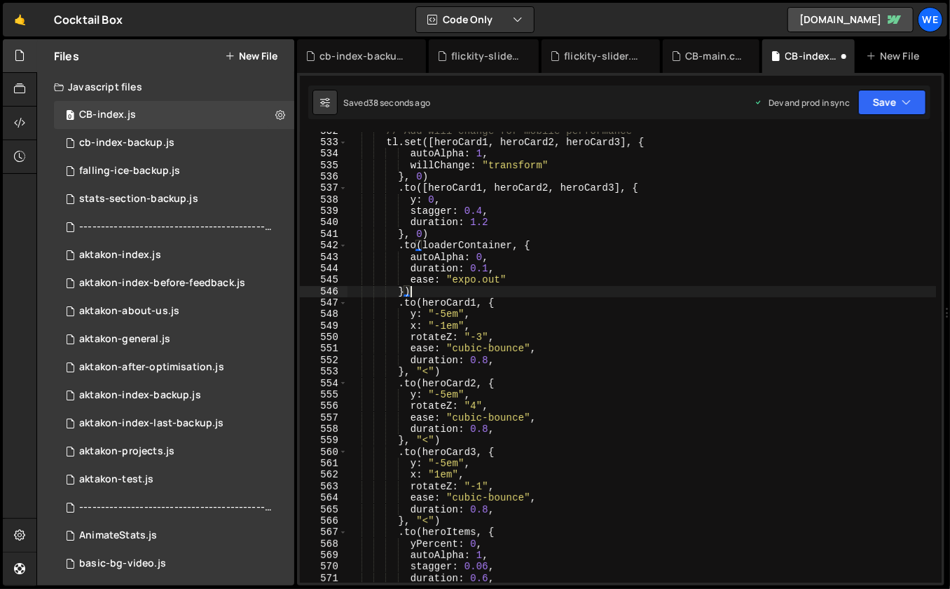
click at [445, 324] on div "// Add will-change for mobile performance tl . set ([ heroCard1 , heroCard2 , h…" at bounding box center [641, 362] width 589 height 474
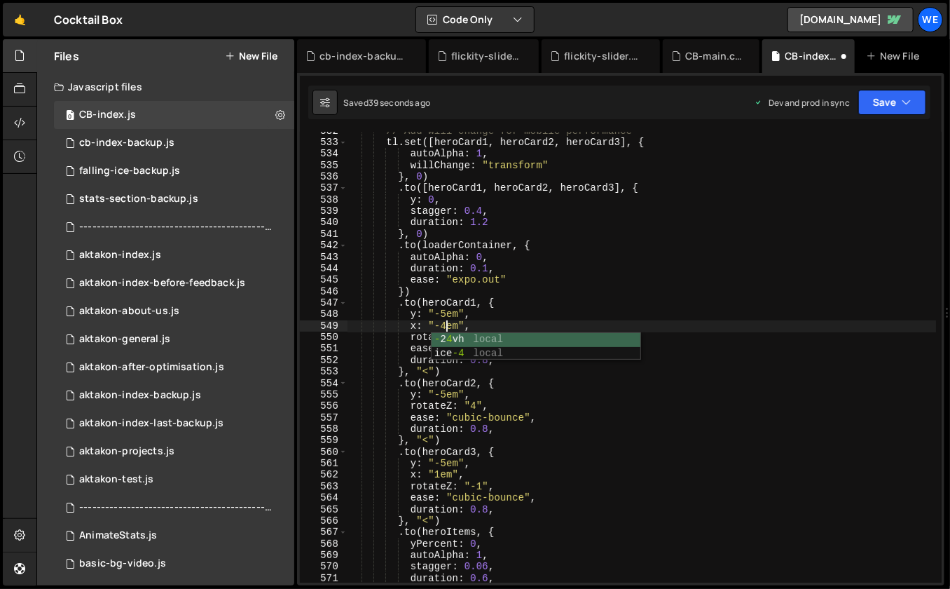
scroll to position [0, 6]
click at [460, 314] on div "// Add will-change for mobile performance tl . set ([ heroCard1 , heroCard2 , h…" at bounding box center [641, 362] width 589 height 474
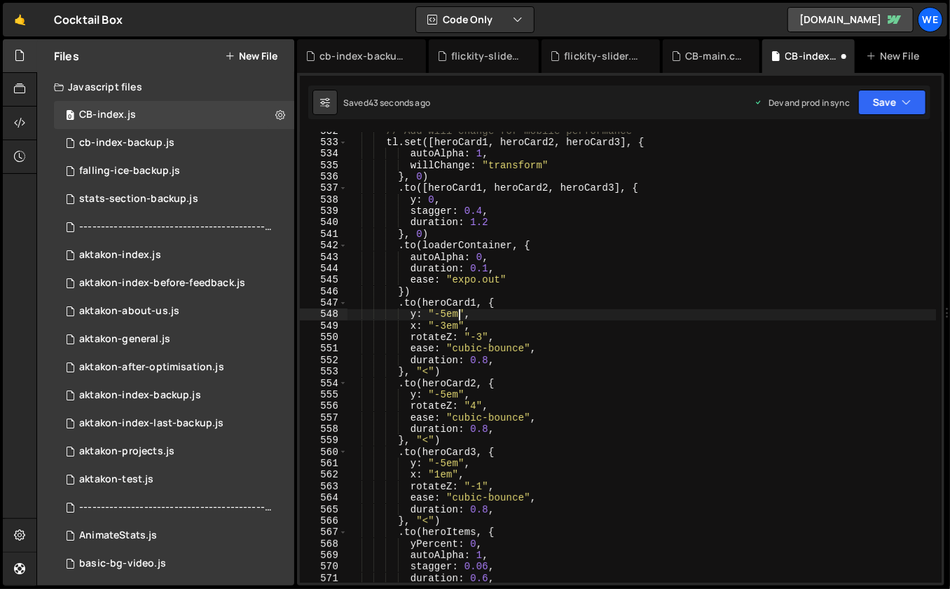
click at [439, 475] on div "// Add will-change for mobile performance tl . set ([ heroCard1 , heroCard2 , h…" at bounding box center [641, 362] width 589 height 474
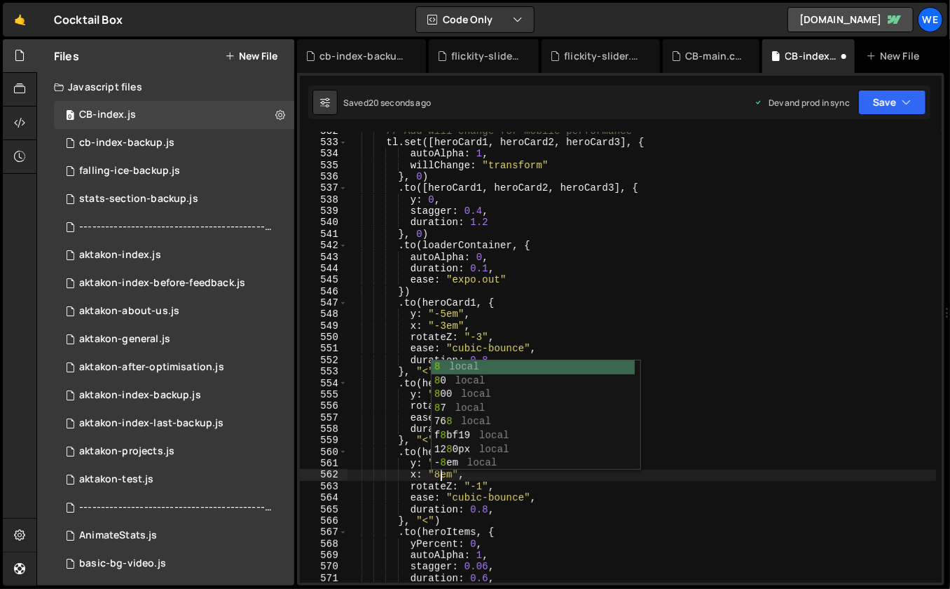
click at [479, 489] on div "// Add will-change for mobile performance tl . set ([ heroCard1 , heroCard2 , h…" at bounding box center [641, 362] width 589 height 474
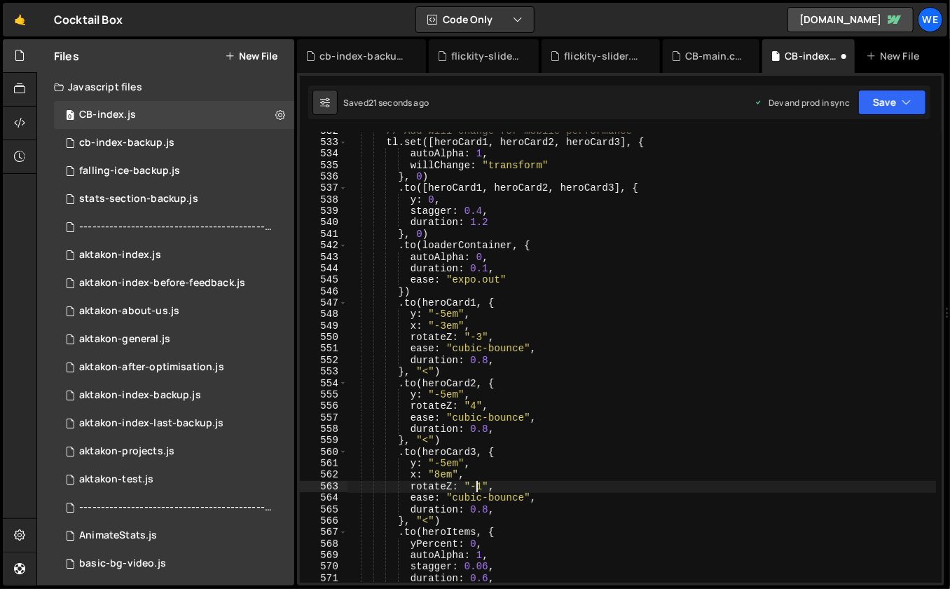
click at [445, 326] on div "// Add will-change for mobile performance tl . set ([ heroCard1 , heroCard2 , h…" at bounding box center [641, 362] width 589 height 474
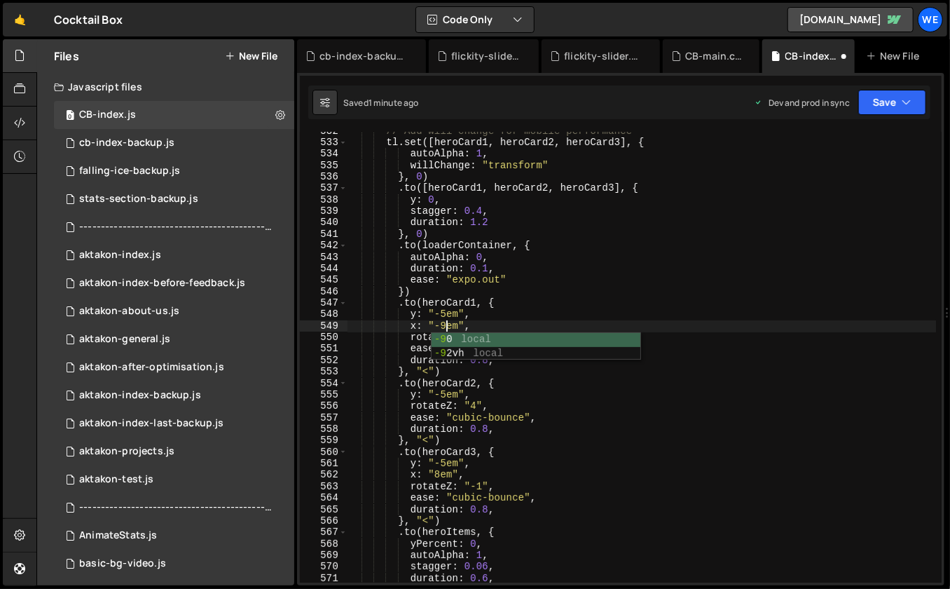
click at [445, 392] on div "// Add will-change for mobile performance tl . set ([ heroCard1 , heroCard2 , h…" at bounding box center [641, 362] width 589 height 474
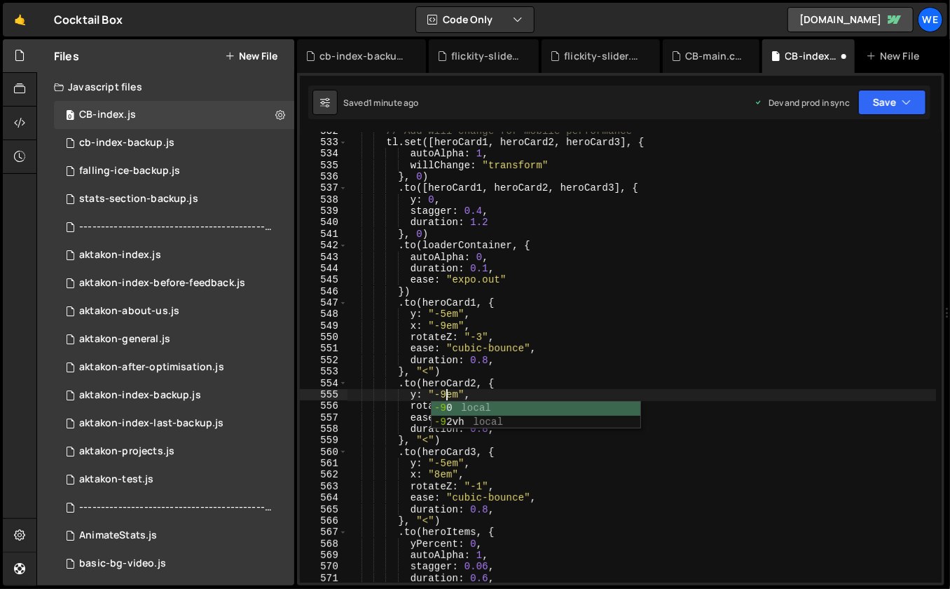
click at [497, 351] on div "// Add will-change for mobile performance tl . set ([ heroCard1 , heroCard2 , h…" at bounding box center [641, 362] width 589 height 474
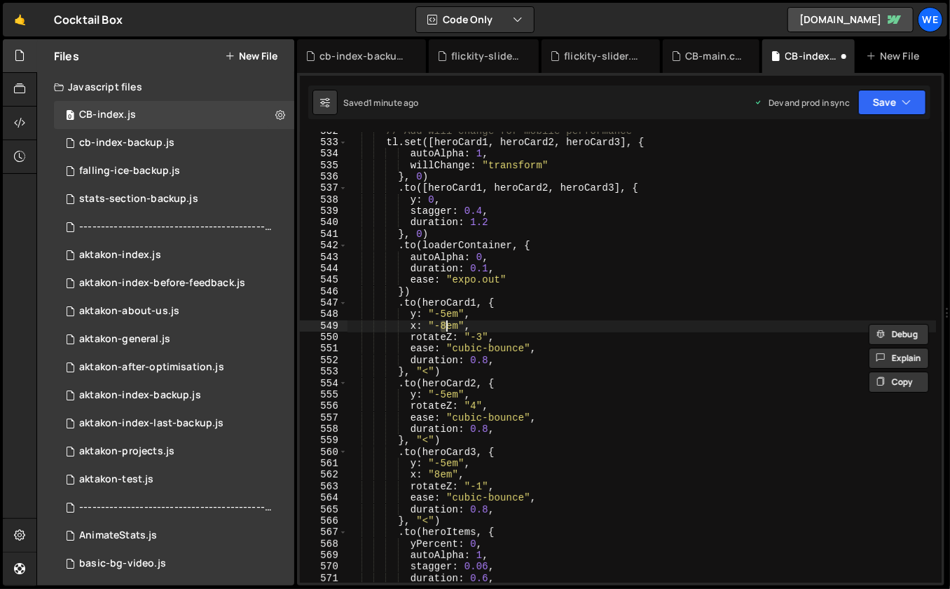
click at [445, 313] on div "// Add will-change for mobile performance tl . set ([ heroCard1 , heroCard2 , h…" at bounding box center [641, 362] width 589 height 474
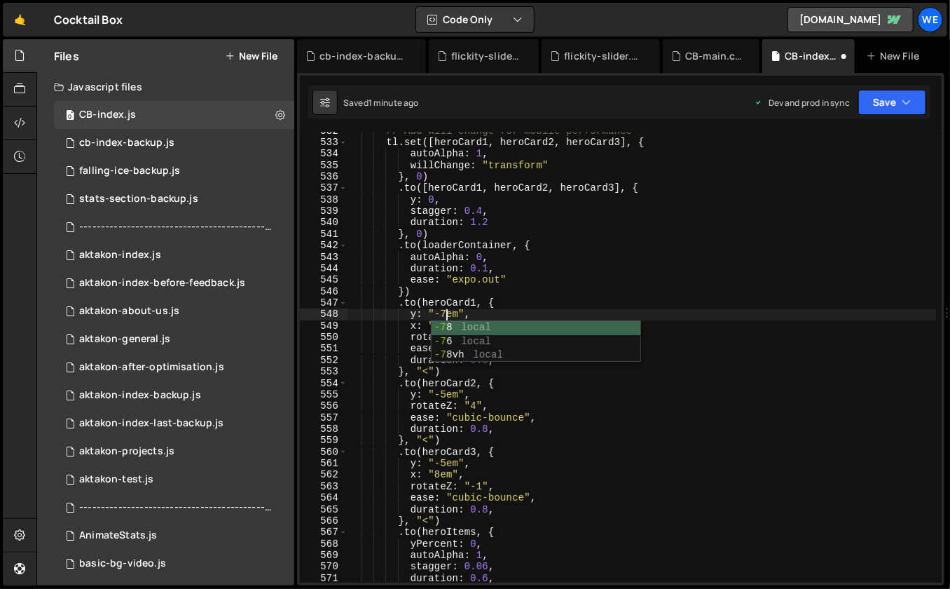
click at [469, 443] on div "// Add will-change for mobile performance tl . set ([ heroCard1 , heroCard2 , h…" at bounding box center [641, 362] width 589 height 474
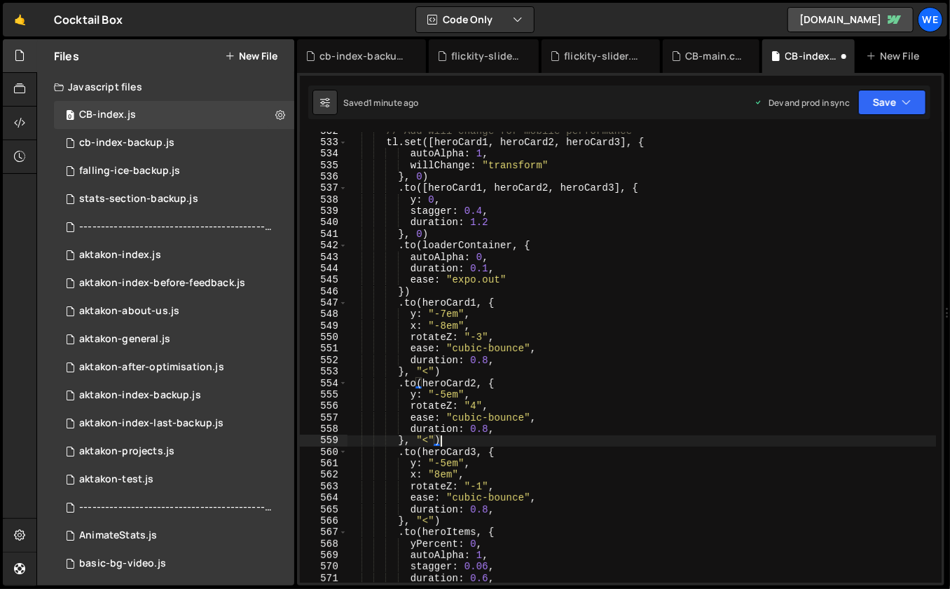
click at [445, 385] on div "// Add will-change for mobile performance tl . set ([ heroCard1 , heroCard2 , h…" at bounding box center [641, 362] width 589 height 474
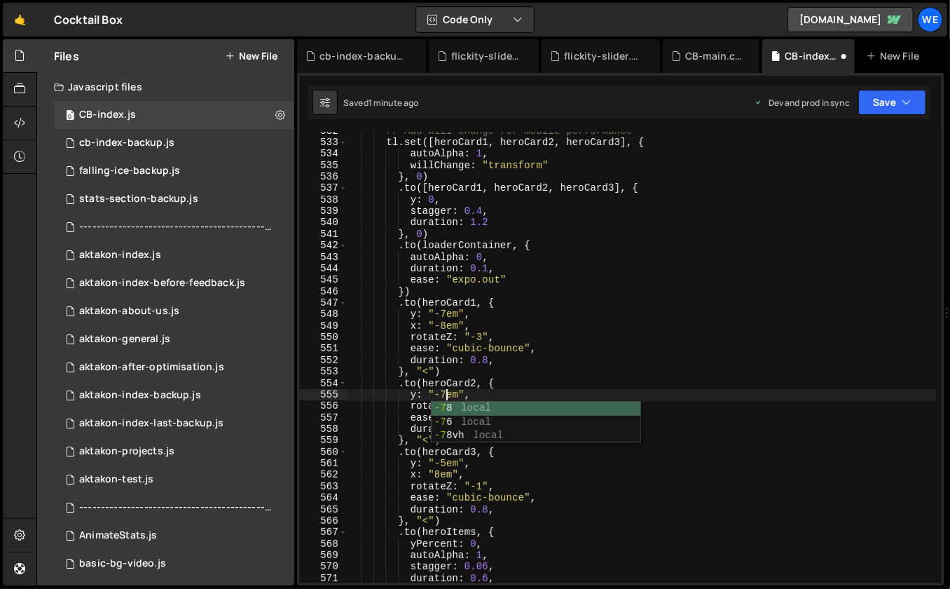
scroll to position [0, 6]
click at [446, 462] on div "// Add will-change for mobile performance tl . set ([ heroCard1 , heroCard2 , h…" at bounding box center [641, 362] width 589 height 474
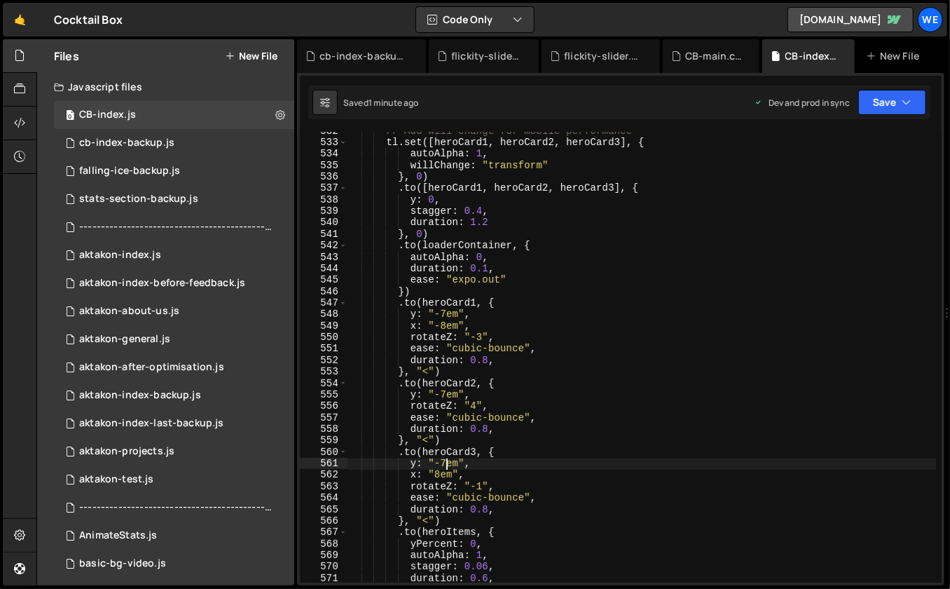
click at [597, 266] on div "// Add will-change for mobile performance tl . set ([ heroCard1 , heroCard2 , h…" at bounding box center [641, 362] width 589 height 474
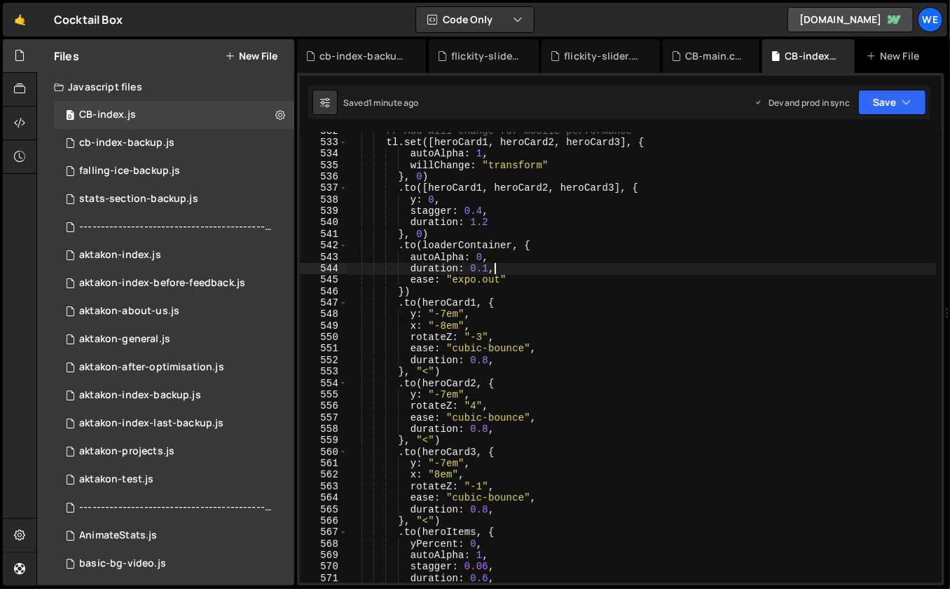
click at [535, 552] on div "// Add will-change for mobile performance tl . set ([ heroCard1 , heroCard2 , h…" at bounding box center [641, 362] width 589 height 474
type textarea "autoAlpha: 1,"
